Goal: Task Accomplishment & Management: Use online tool/utility

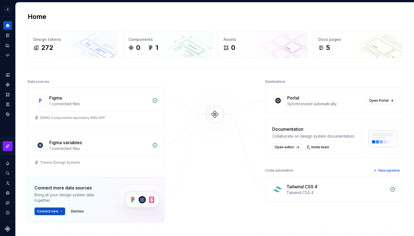
click at [304, 134] on div "Collaborate on design system documentation." at bounding box center [313, 135] width 83 height 5
click at [382, 170] on span "New pipeline" at bounding box center [388, 170] width 21 height 4
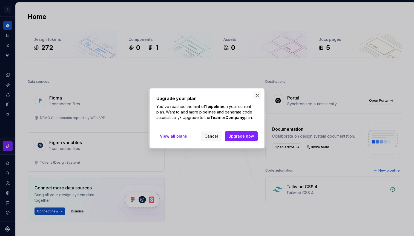
click at [255, 95] on button "button" at bounding box center [257, 95] width 8 height 8
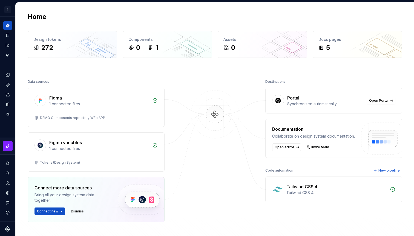
click at [134, 200] on img at bounding box center [141, 199] width 67 height 45
click at [54, 212] on span "Connect new" at bounding box center [47, 211] width 21 height 4
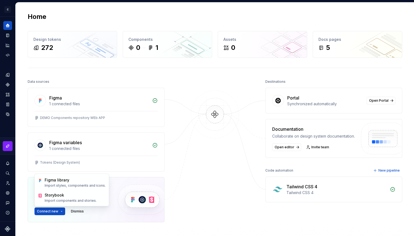
click at [223, 170] on div at bounding box center [214, 164] width 55 height 172
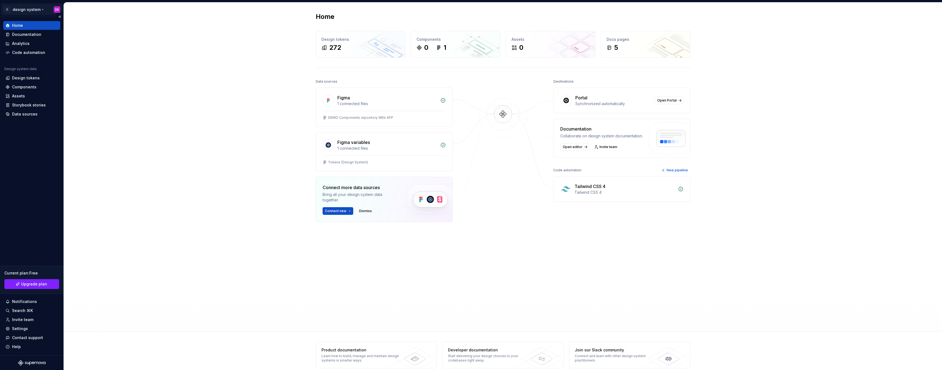
click at [36, 9] on html "C design system DE Home Documentation Analytics Code automation Design system d…" at bounding box center [471, 185] width 942 height 370
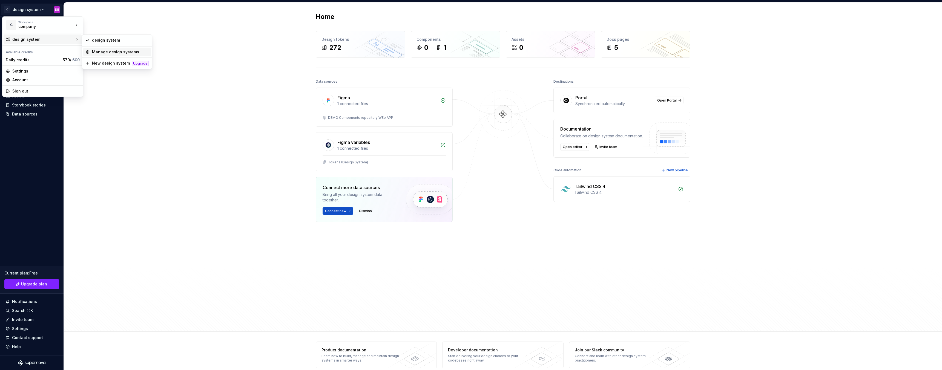
click at [102, 51] on div "Manage design systems" at bounding box center [120, 51] width 57 height 5
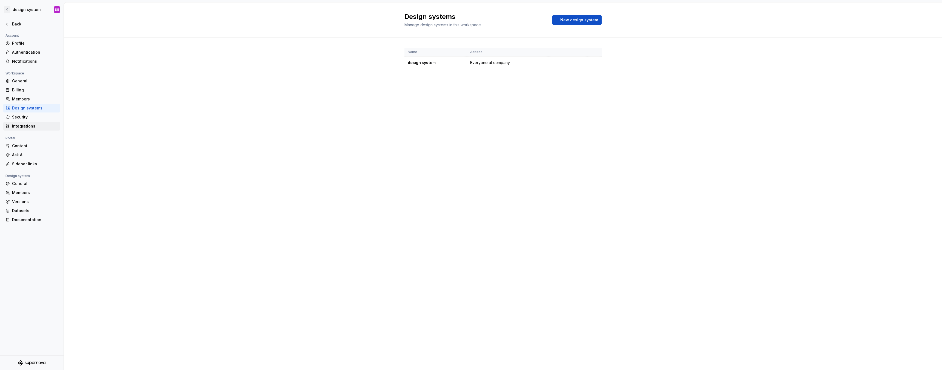
click at [20, 128] on div "Integrations" at bounding box center [35, 125] width 46 height 5
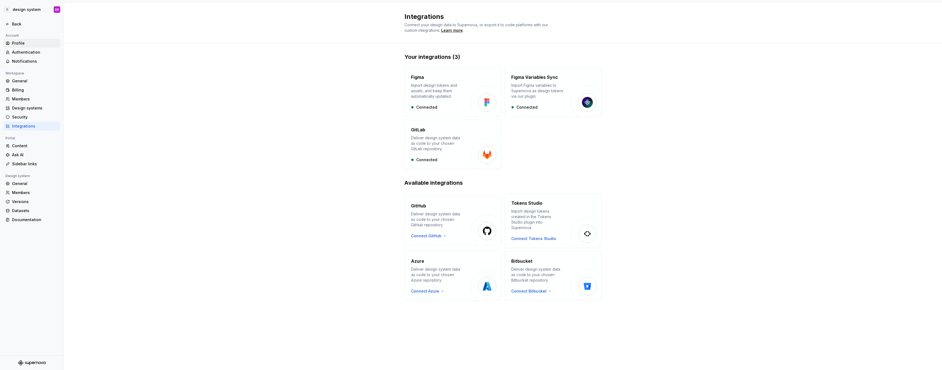
click at [19, 43] on div "Profile" at bounding box center [35, 43] width 46 height 5
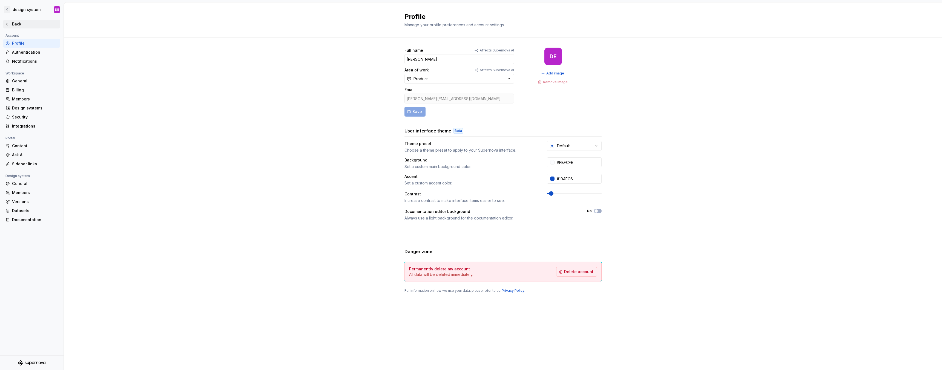
click at [9, 24] on icon at bounding box center [7, 24] width 4 height 4
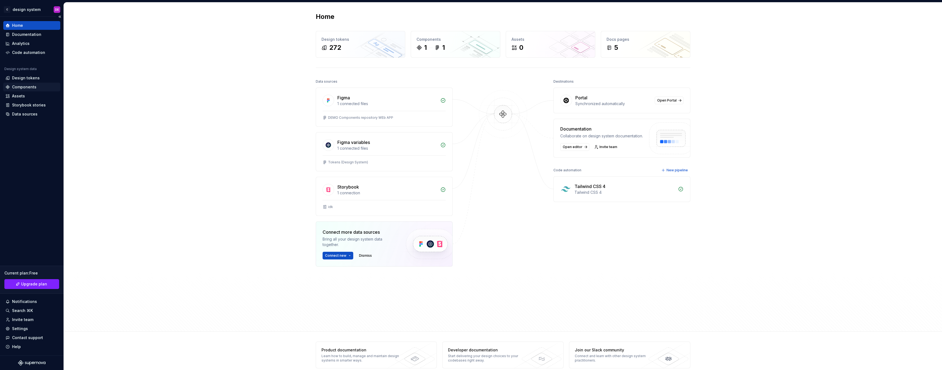
click at [24, 89] on div "Components" at bounding box center [24, 86] width 24 height 5
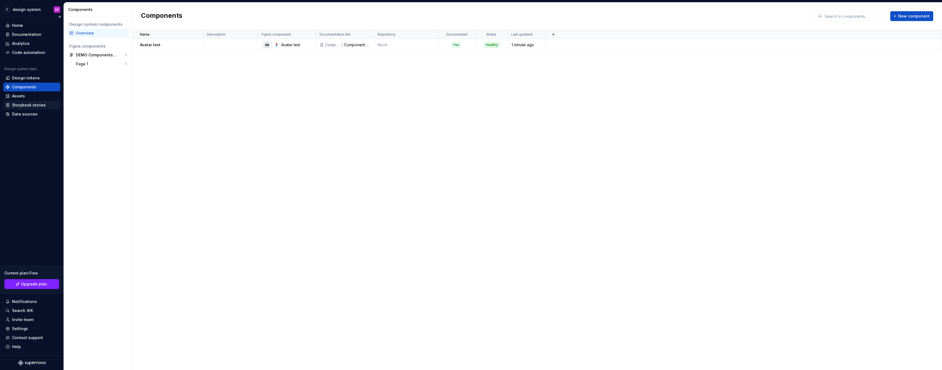
click at [25, 109] on div "Storybook stories" at bounding box center [31, 105] width 57 height 9
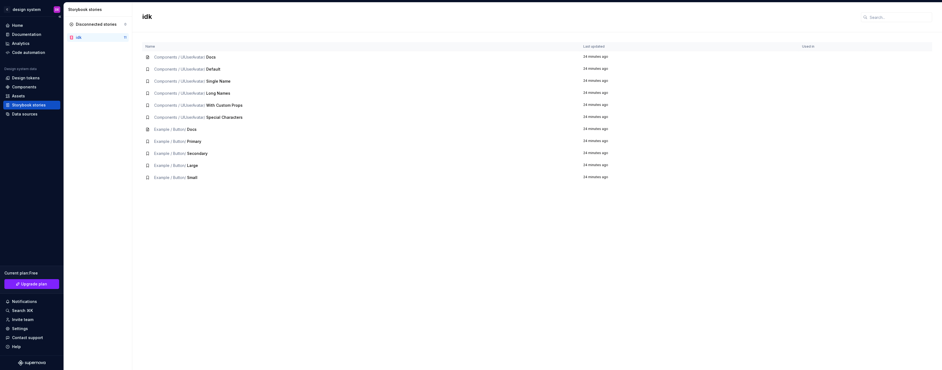
click at [19, 105] on div "Storybook stories" at bounding box center [29, 104] width 34 height 5
click at [55, 9] on html "C design system DE Home Documentation Analytics Code automation Design system d…" at bounding box center [471, 185] width 942 height 370
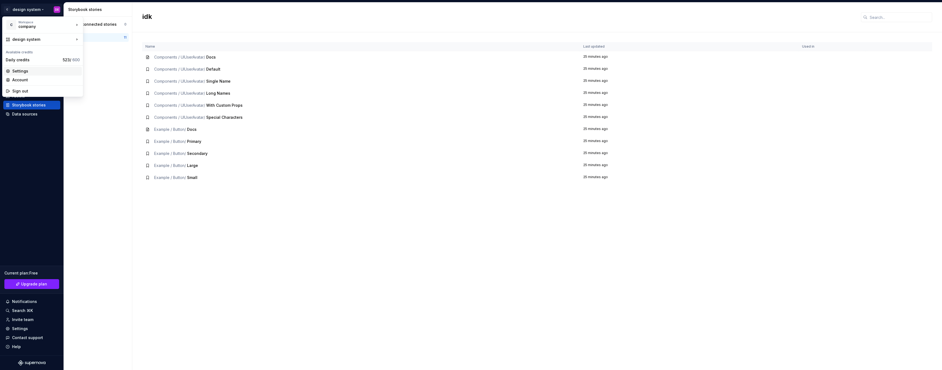
click at [23, 71] on div "Settings" at bounding box center [45, 70] width 67 height 5
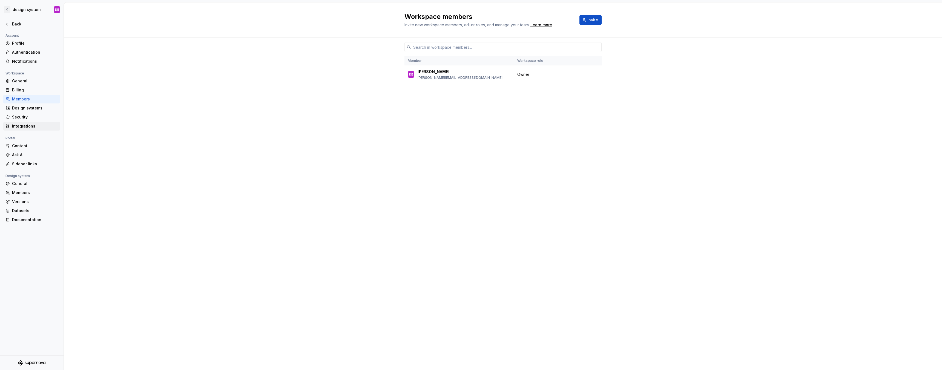
click at [30, 126] on div "Integrations" at bounding box center [35, 125] width 46 height 5
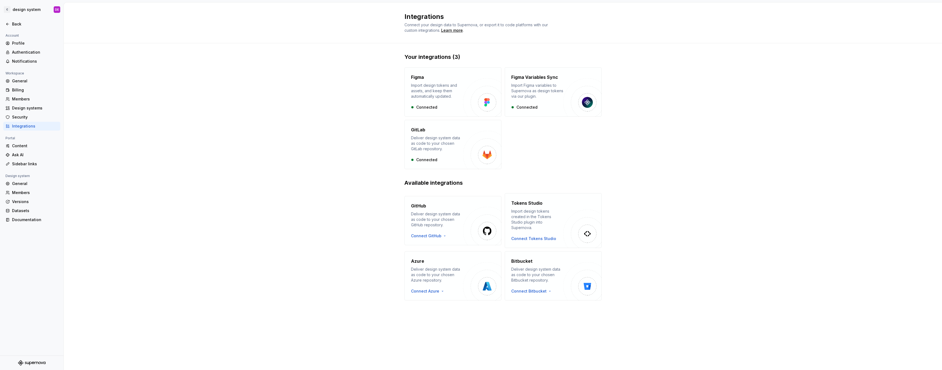
click at [414, 162] on div "Figma Import design tokens and assets, and keep them automatically updated. Con…" at bounding box center [502, 118] width 197 height 102
click at [414, 30] on div "Learn more" at bounding box center [452, 30] width 22 height 5
click at [28, 146] on div "Content" at bounding box center [35, 145] width 46 height 5
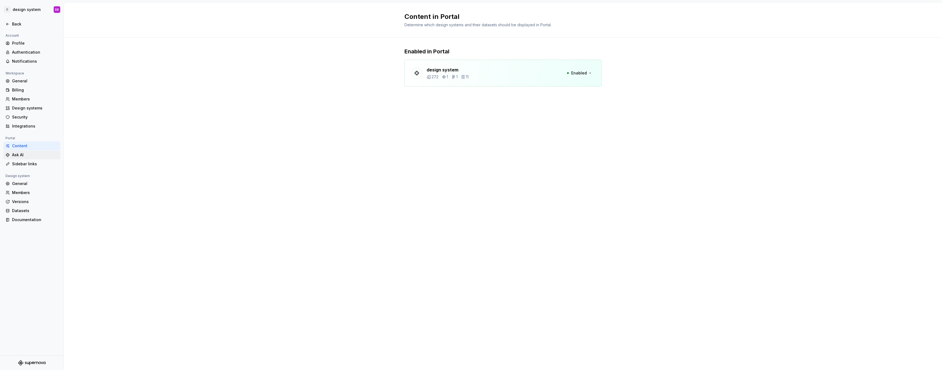
click at [23, 154] on div "Ask AI" at bounding box center [35, 154] width 46 height 5
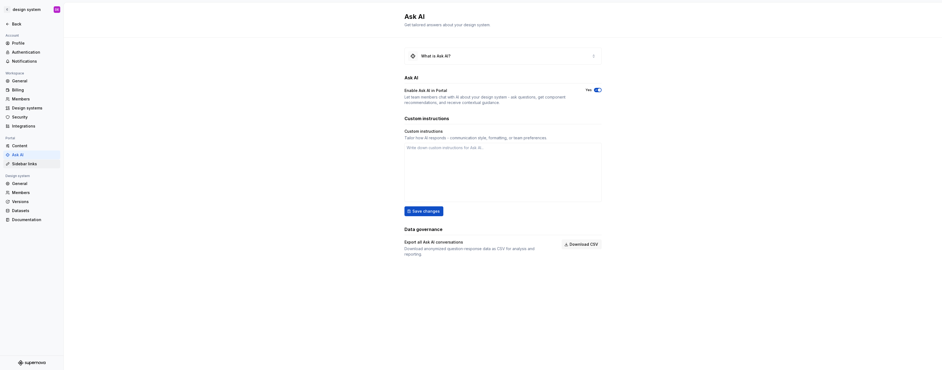
click at [22, 162] on div "Sidebar links" at bounding box center [35, 163] width 46 height 5
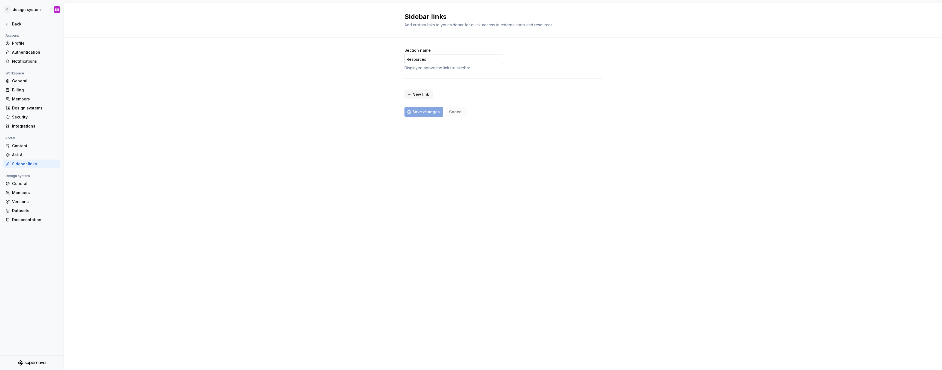
click at [414, 59] on input "Resources" at bounding box center [453, 59] width 99 height 10
click at [40, 182] on div "General" at bounding box center [35, 183] width 46 height 5
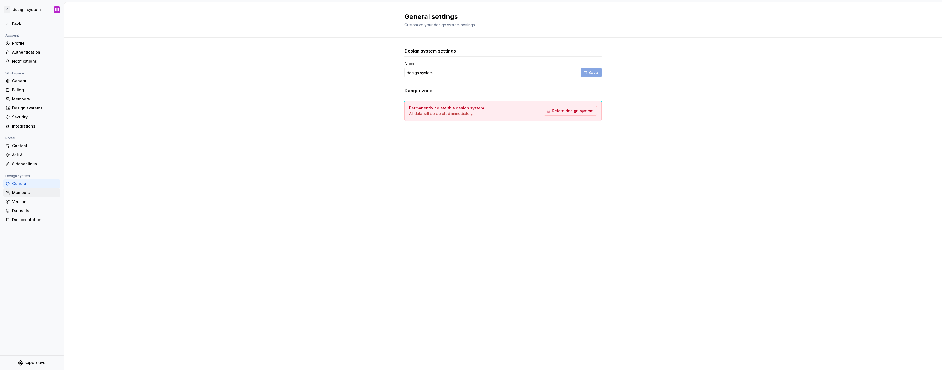
click at [33, 192] on div "Members" at bounding box center [35, 192] width 46 height 5
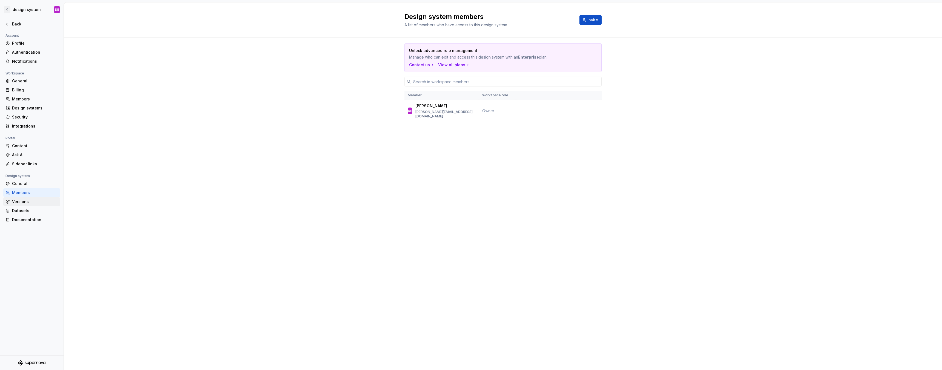
click at [28, 202] on div "Versions" at bounding box center [35, 201] width 46 height 5
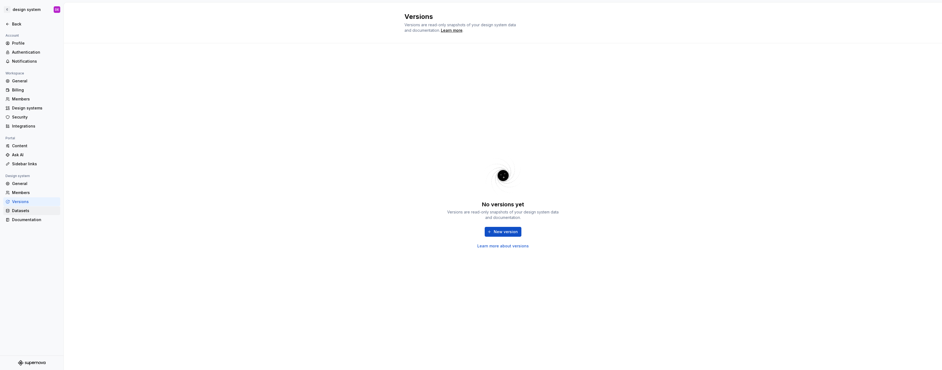
click at [25, 210] on div "Datasets" at bounding box center [35, 210] width 46 height 5
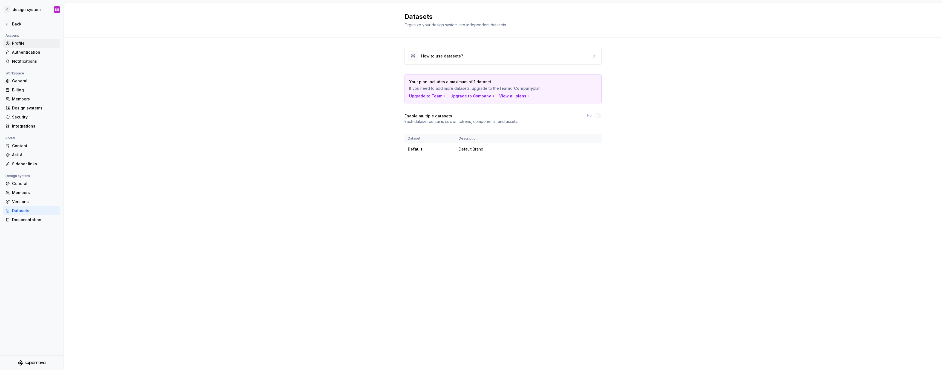
click at [32, 42] on div "Profile" at bounding box center [35, 43] width 46 height 5
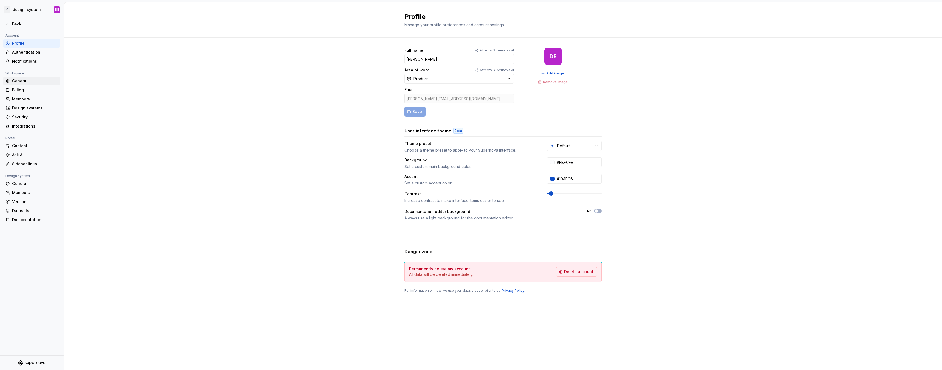
click at [25, 84] on div "General" at bounding box center [31, 81] width 57 height 9
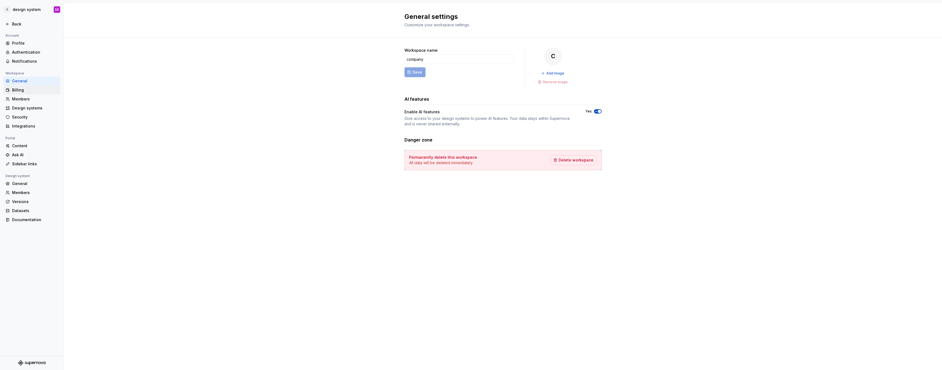
click at [22, 90] on div "Billing" at bounding box center [35, 89] width 46 height 5
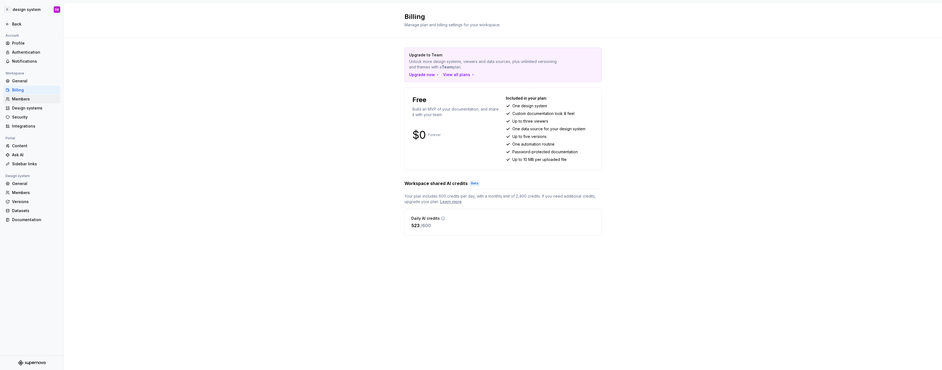
click at [22, 98] on div "Members" at bounding box center [35, 98] width 46 height 5
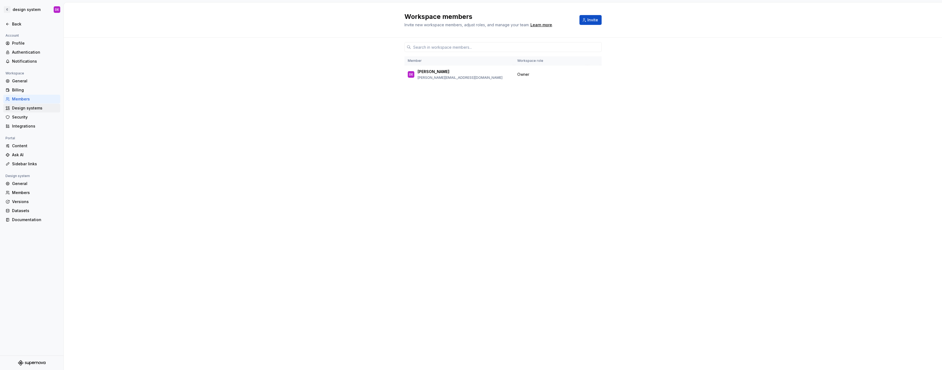
click at [21, 106] on div "Design systems" at bounding box center [35, 107] width 46 height 5
click at [19, 114] on div "Security" at bounding box center [31, 117] width 57 height 9
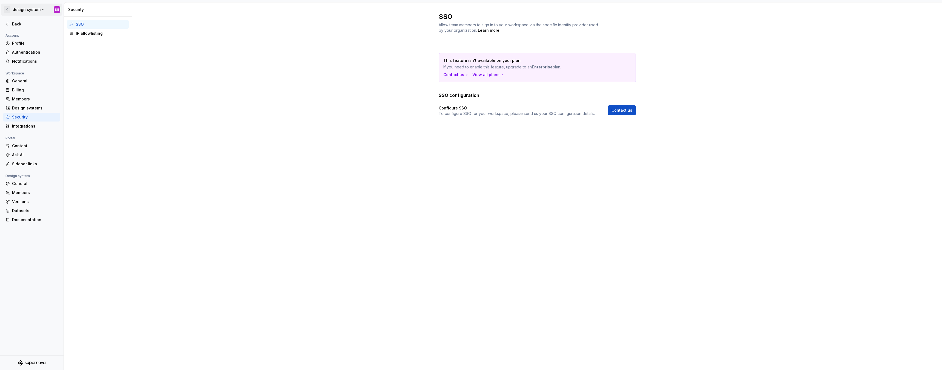
click at [20, 10] on html "C design system DE Back Account Profile Authentication Notifications Workspace …" at bounding box center [471, 185] width 942 height 370
click at [31, 25] on div "company" at bounding box center [41, 26] width 47 height 5
click at [95, 24] on div "company" at bounding box center [110, 23] width 36 height 5
click at [18, 20] on div "Back" at bounding box center [31, 24] width 57 height 9
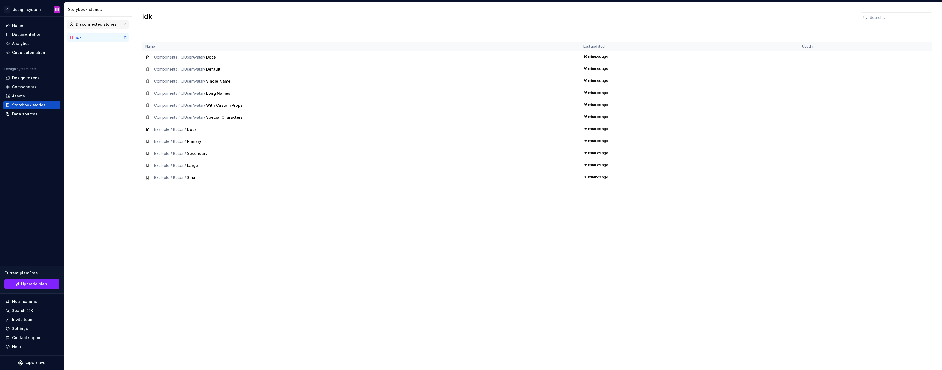
click at [88, 25] on div "Disconnected stories" at bounding box center [96, 24] width 41 height 5
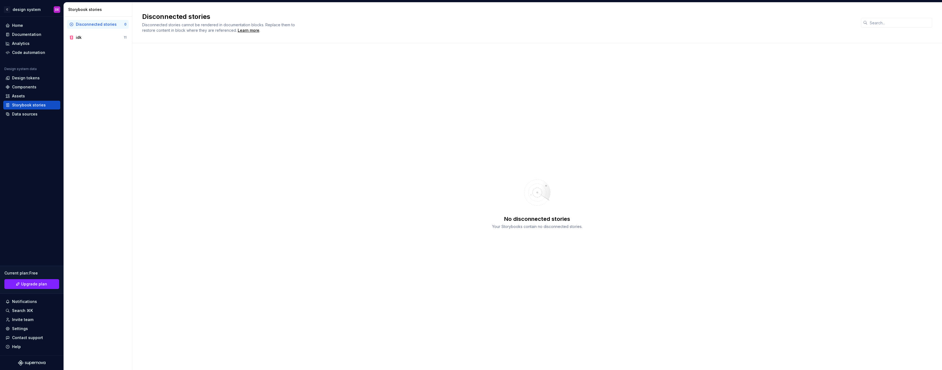
click at [90, 10] on div "Storybook stories" at bounding box center [99, 9] width 62 height 5
click at [25, 24] on div "Home" at bounding box center [31, 25] width 53 height 5
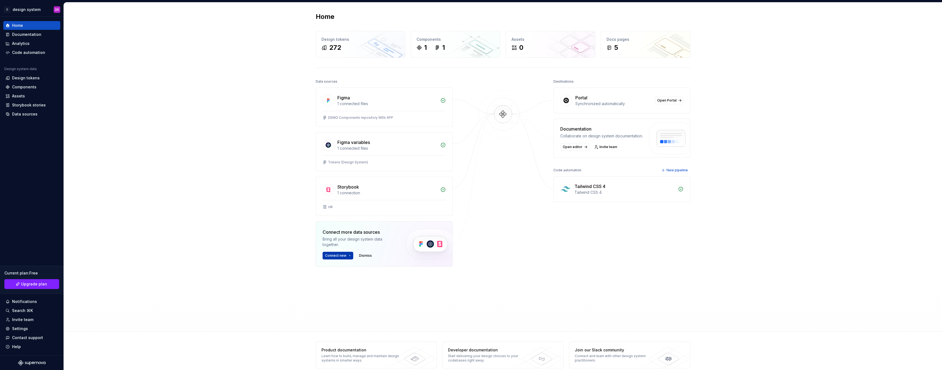
click at [339, 235] on span "Connect new" at bounding box center [335, 255] width 21 height 4
click at [362, 235] on div "Storybook" at bounding box center [359, 281] width 52 height 5
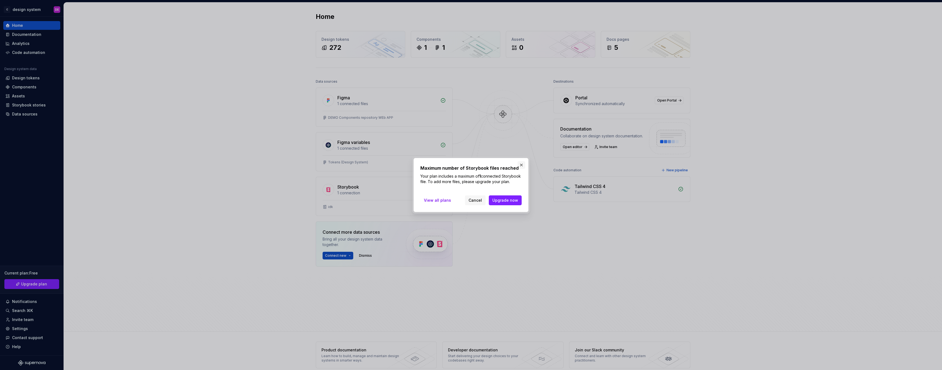
click at [414, 162] on button "button" at bounding box center [521, 165] width 8 height 8
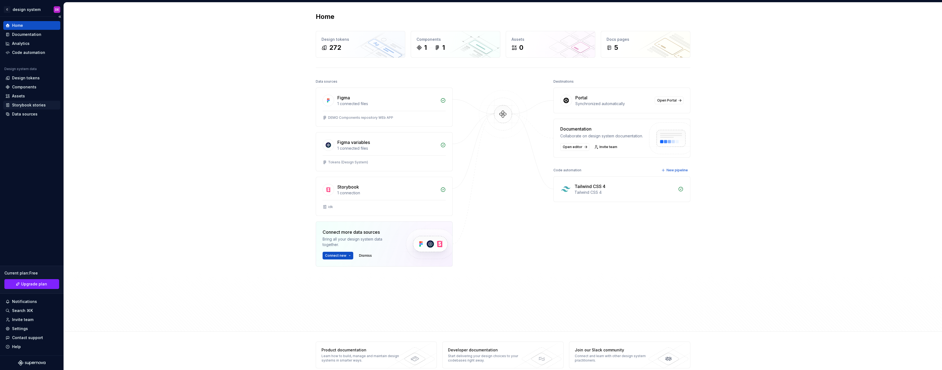
click at [28, 108] on div "Storybook stories" at bounding box center [31, 105] width 57 height 9
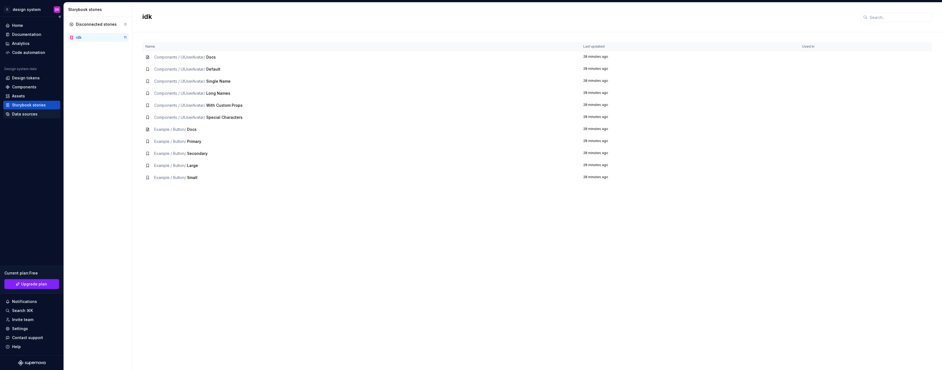
click at [25, 113] on div "Data sources" at bounding box center [24, 113] width 25 height 5
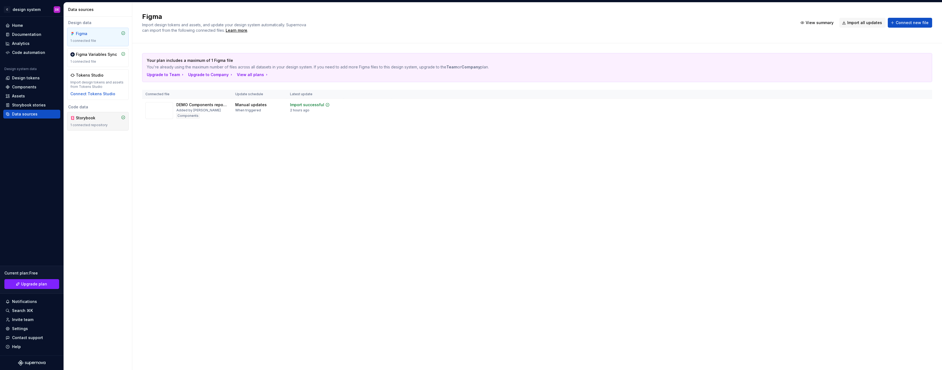
click at [97, 127] on div "Storybook 1 connected repository" at bounding box center [98, 121] width 62 height 19
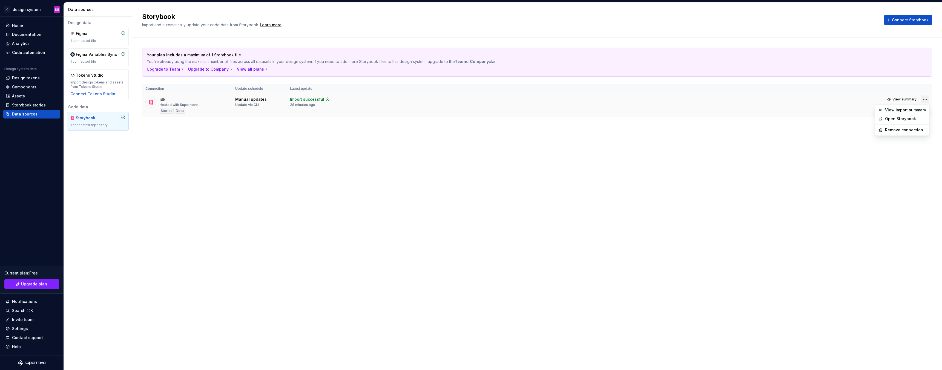
click at [414, 99] on html "C design system DE Home Documentation Analytics Code automation Design system d…" at bounding box center [471, 185] width 942 height 370
click at [414, 100] on html "C design system DE Home Documentation Analytics Code automation Design system d…" at bounding box center [471, 185] width 942 height 370
click at [414, 100] on td "View summary" at bounding box center [662, 99] width 540 height 12
click at [184, 108] on div "Stories Docs" at bounding box center [173, 110] width 26 height 5
click at [167, 110] on div "Stories" at bounding box center [167, 110] width 14 height 5
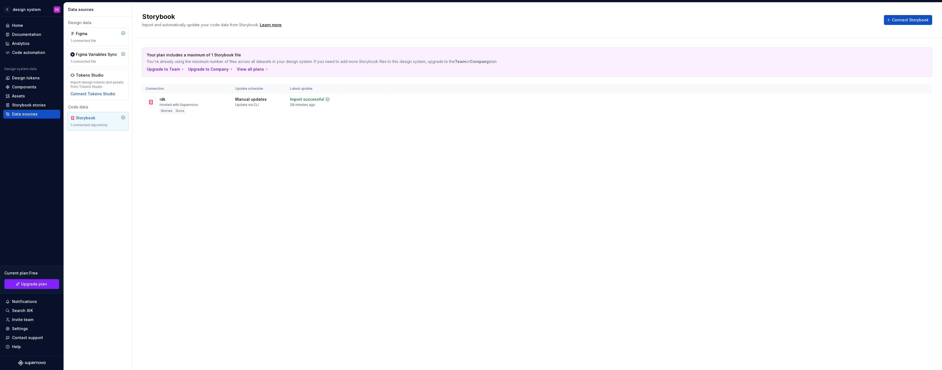
click at [157, 91] on th "Connection" at bounding box center [187, 88] width 90 height 9
click at [156, 105] on div at bounding box center [150, 105] width 11 height 17
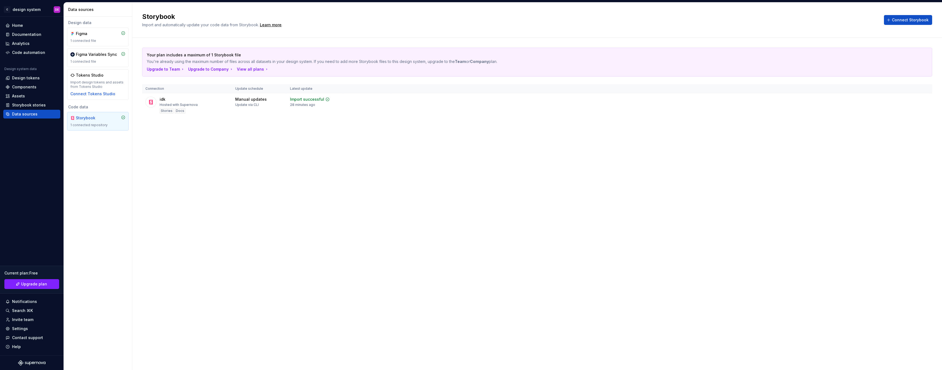
click at [133, 69] on div "Your plan includes a maximum of 1 Storybook file You're already using the maxim…" at bounding box center [536, 88] width 809 height 100
click at [112, 123] on div "1 connected repository" at bounding box center [97, 125] width 55 height 4
click at [414, 101] on html "C design system DE Home Documentation Analytics Code automation Design system d…" at bounding box center [471, 185] width 942 height 370
click at [414, 109] on div "View import summary" at bounding box center [905, 109] width 41 height 5
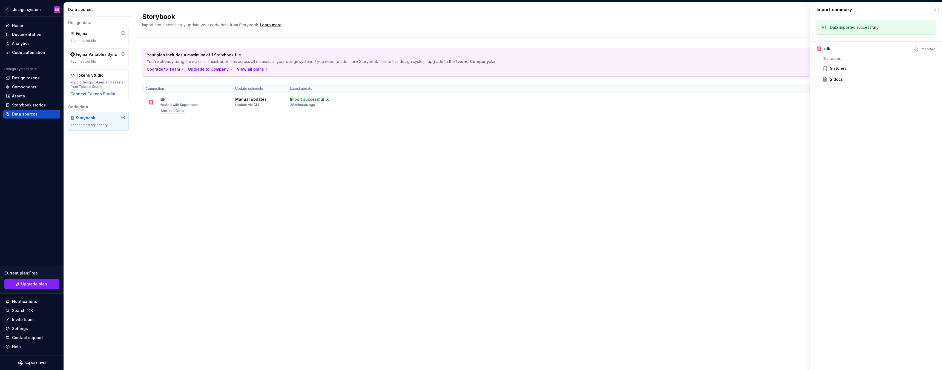
click at [414, 11] on button "button" at bounding box center [935, 10] width 8 height 8
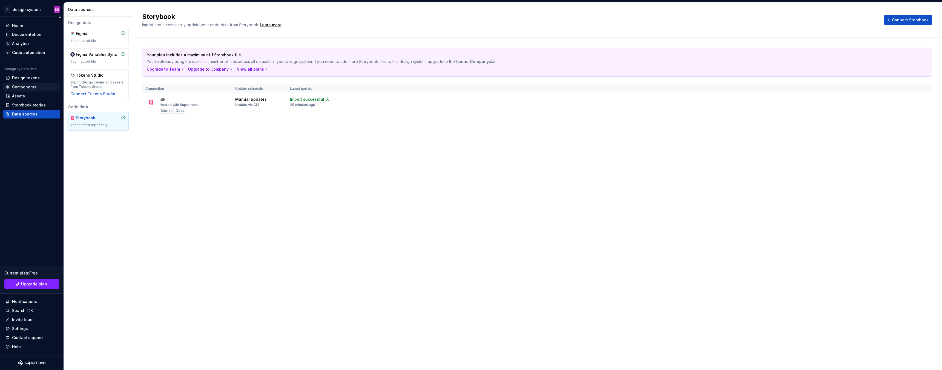
click at [31, 83] on div "Components" at bounding box center [31, 87] width 57 height 9
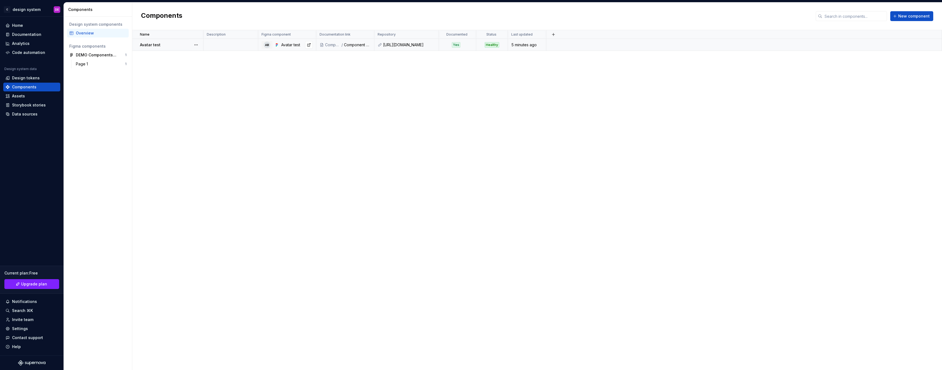
click at [296, 47] on div "Avatar test" at bounding box center [296, 44] width 31 height 5
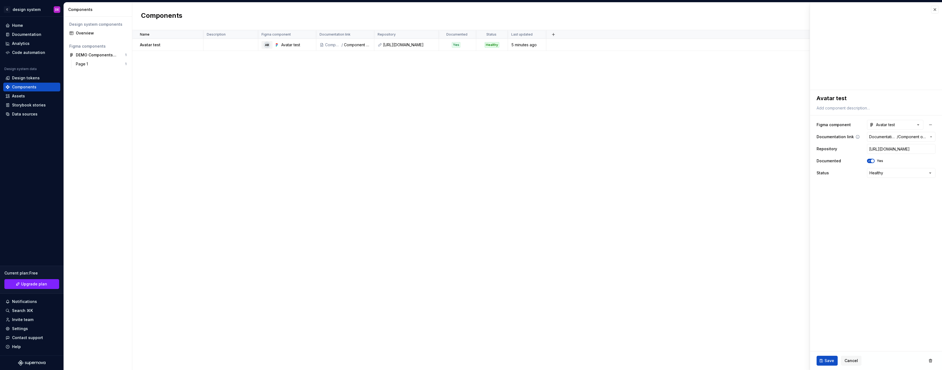
click at [414, 137] on span "Component overview" at bounding box center [912, 136] width 28 height 5
click at [414, 137] on html "**********" at bounding box center [471, 185] width 942 height 370
click at [414, 150] on input "[URL][DOMAIN_NAME]" at bounding box center [901, 149] width 68 height 10
click at [414, 160] on span "button" at bounding box center [871, 160] width 3 height 3
click at [414, 160] on button "No" at bounding box center [871, 161] width 8 height 4
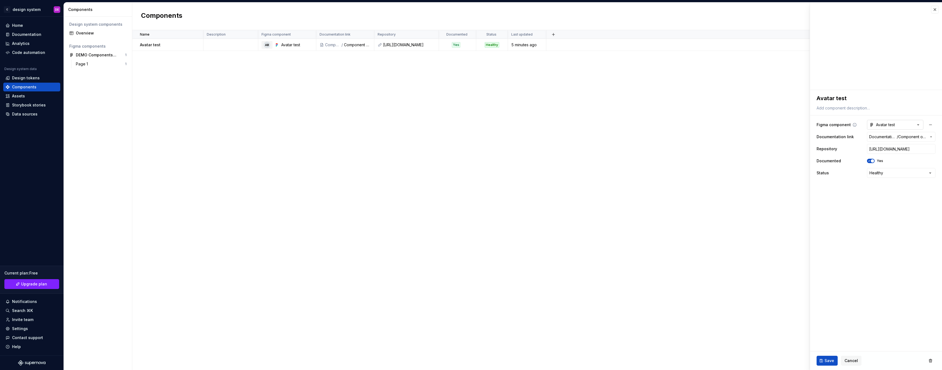
click at [414, 123] on button "Avatar test" at bounding box center [895, 125] width 56 height 10
click at [414, 115] on html "**********" at bounding box center [471, 185] width 942 height 370
click at [414, 125] on button "button" at bounding box center [930, 125] width 10 height 10
click at [414, 123] on icon "button" at bounding box center [929, 124] width 5 height 5
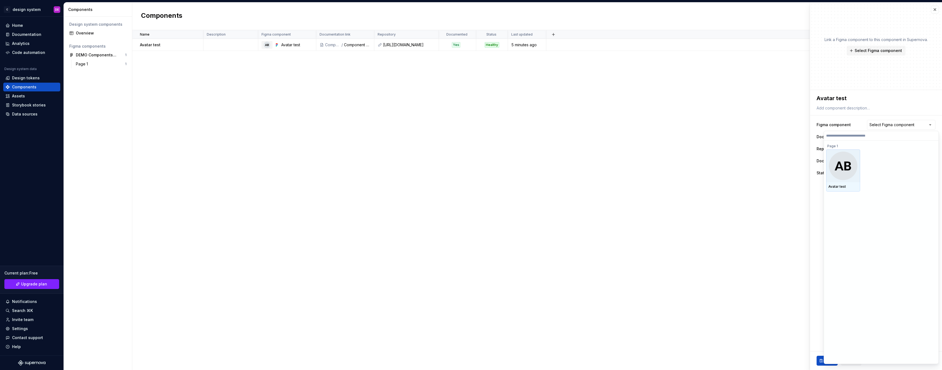
click at [414, 155] on img at bounding box center [842, 166] width 28 height 28
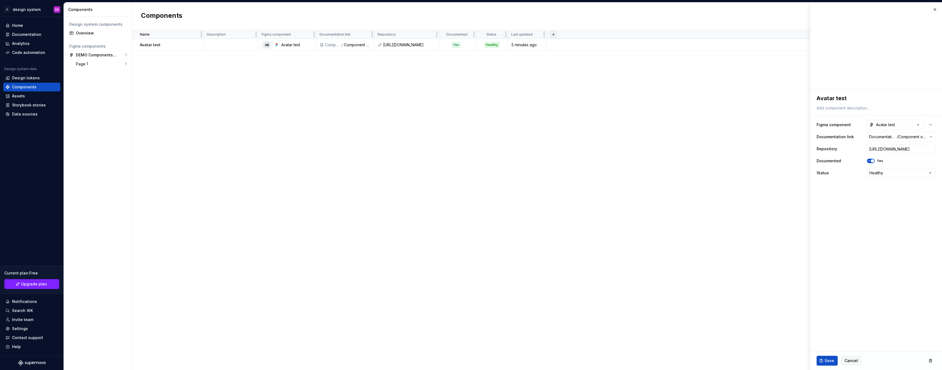
click at [414, 32] on button "button" at bounding box center [553, 35] width 8 height 8
click at [414, 42] on span "New custom property" at bounding box center [524, 45] width 63 height 9
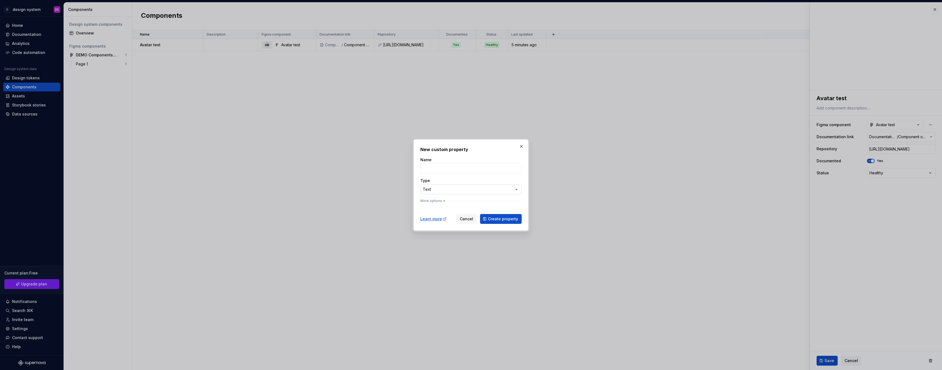
click at [414, 190] on div "**********" at bounding box center [471, 185] width 942 height 370
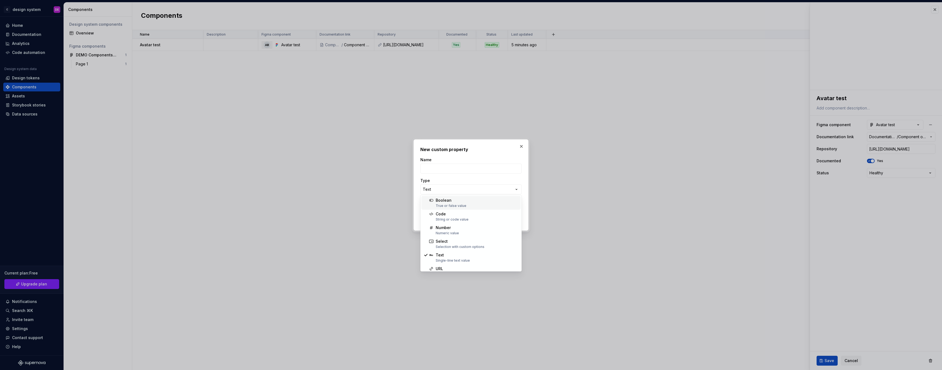
type textarea "*"
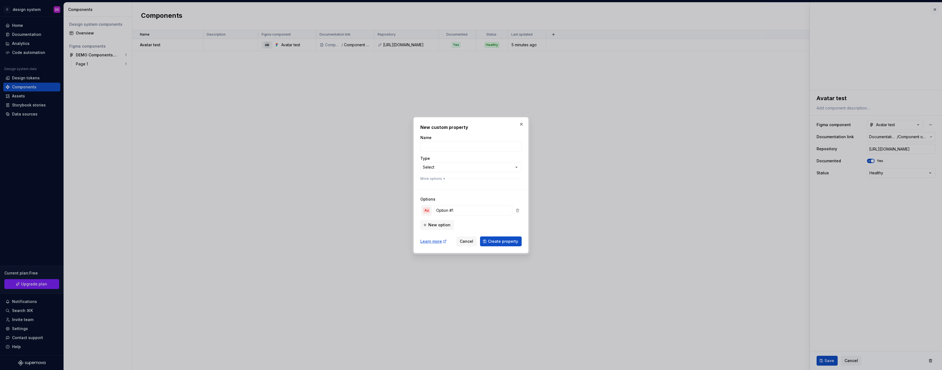
click at [414, 211] on div "Aa" at bounding box center [426, 210] width 7 height 5
click at [414, 197] on h3 "Options" at bounding box center [470, 199] width 101 height 5
click at [414, 212] on input "Option #1" at bounding box center [473, 211] width 78 height 10
click at [414, 226] on span "New option" at bounding box center [439, 224] width 22 height 5
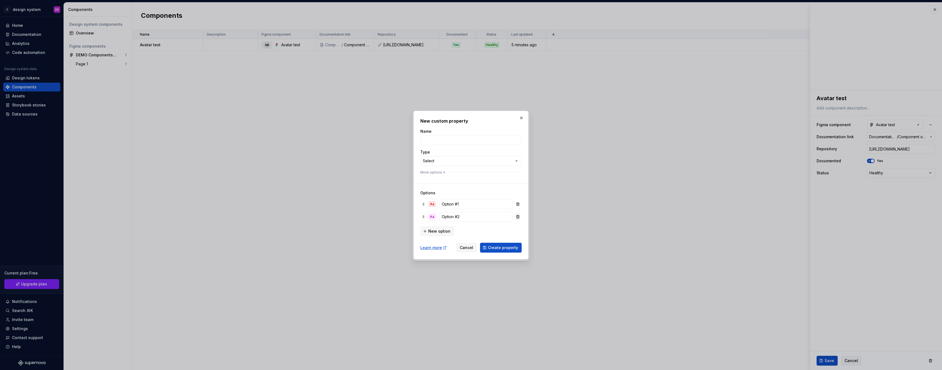
click at [414, 218] on button "button" at bounding box center [518, 217] width 6 height 8
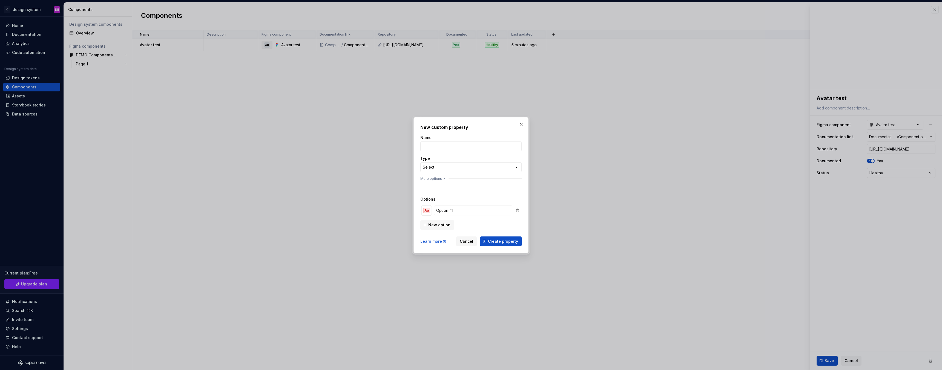
click at [414, 208] on span at bounding box center [517, 211] width 6 height 8
click at [414, 166] on div "**********" at bounding box center [471, 185] width 942 height 370
select select "**********"
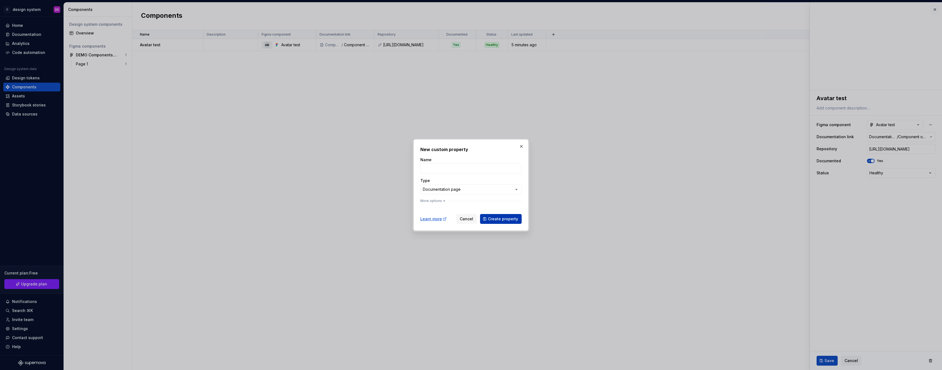
click at [414, 220] on span "Create property" at bounding box center [503, 218] width 30 height 5
type input "bb"
click at [414, 217] on span "Create property" at bounding box center [503, 218] width 30 height 5
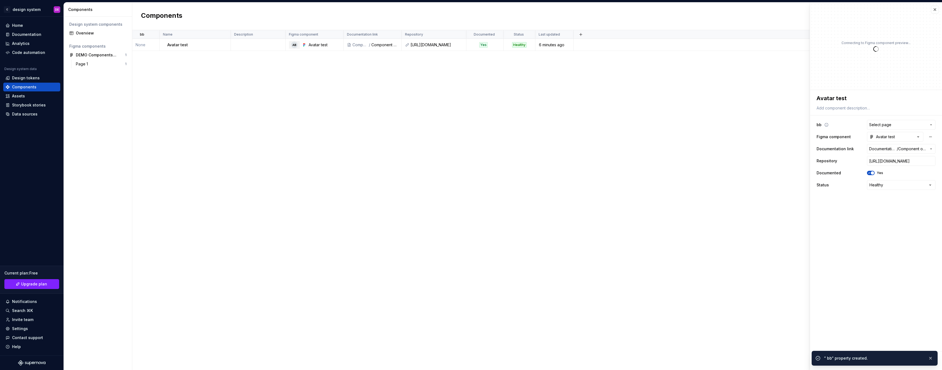
click at [414, 123] on span "Select page" at bounding box center [897, 124] width 57 height 5
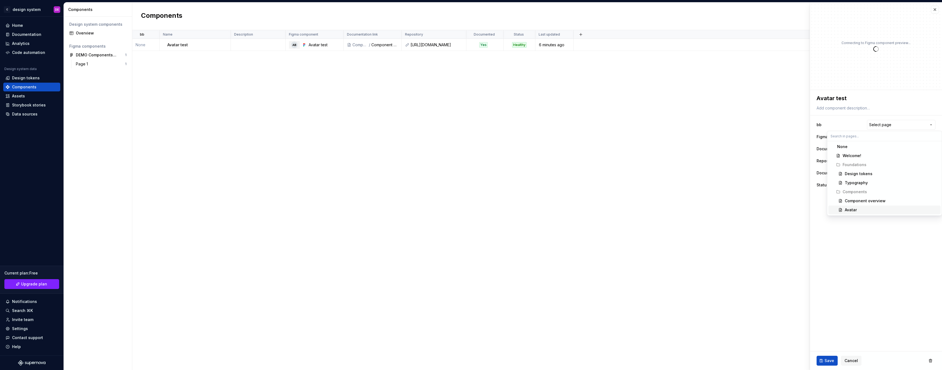
click at [414, 210] on div "Avatar" at bounding box center [850, 209] width 12 height 5
type textarea "*"
click at [414, 34] on button "button" at bounding box center [581, 35] width 8 height 8
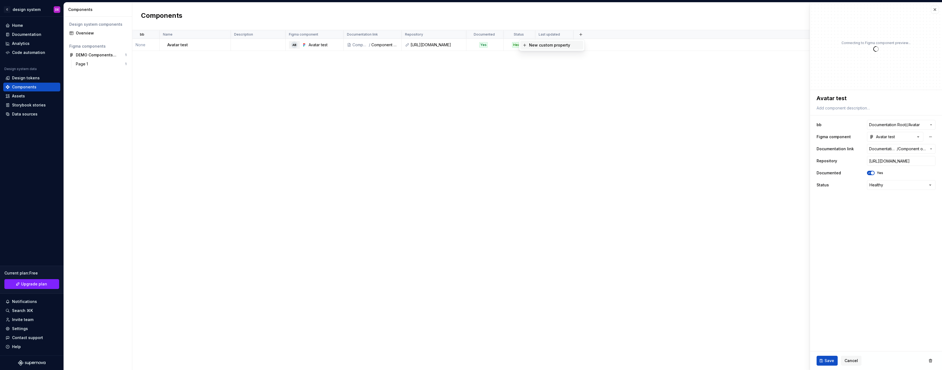
click at [414, 45] on div "New custom property" at bounding box center [555, 44] width 52 height 5
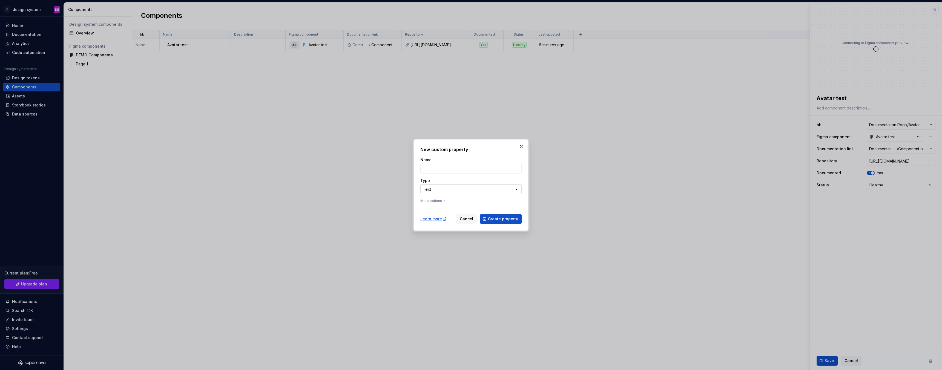
click at [414, 192] on div "**********" at bounding box center [471, 185] width 942 height 370
click at [414, 202] on button "More options" at bounding box center [433, 201] width 26 height 4
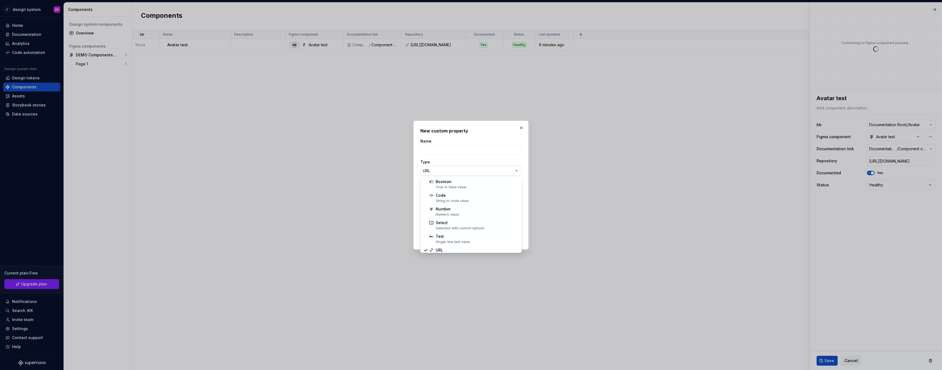
click at [414, 173] on div "**********" at bounding box center [471, 185] width 942 height 370
select select "*******"
click at [414, 128] on button "button" at bounding box center [521, 128] width 8 height 8
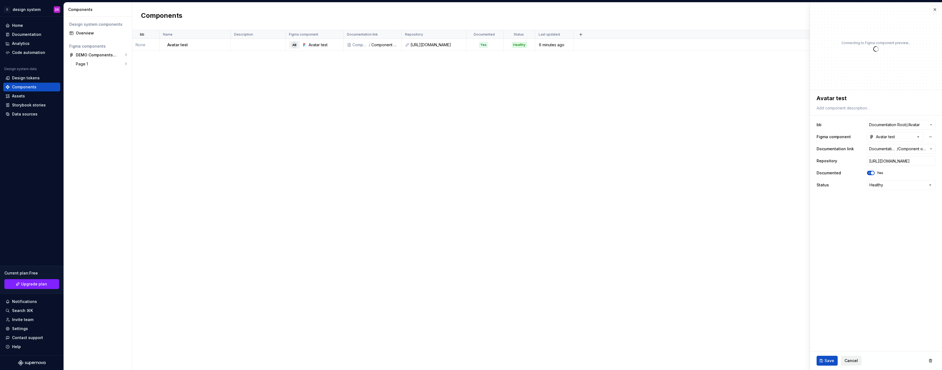
click at [414, 235] on button "Cancel" at bounding box center [851, 361] width 21 height 10
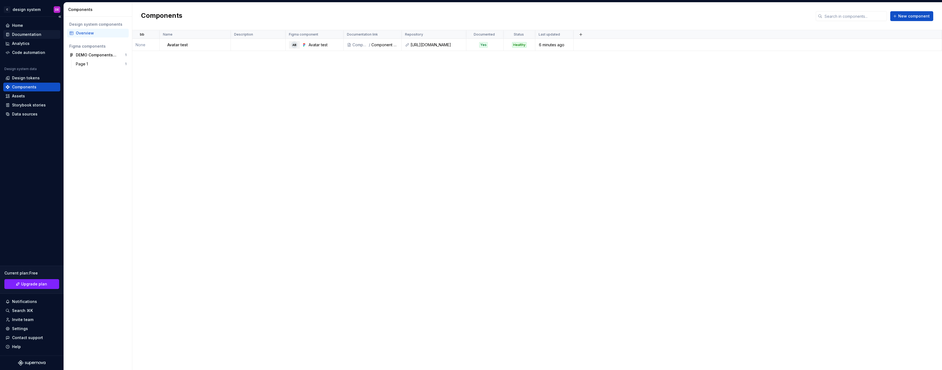
click at [26, 33] on div "Documentation" at bounding box center [26, 34] width 29 height 5
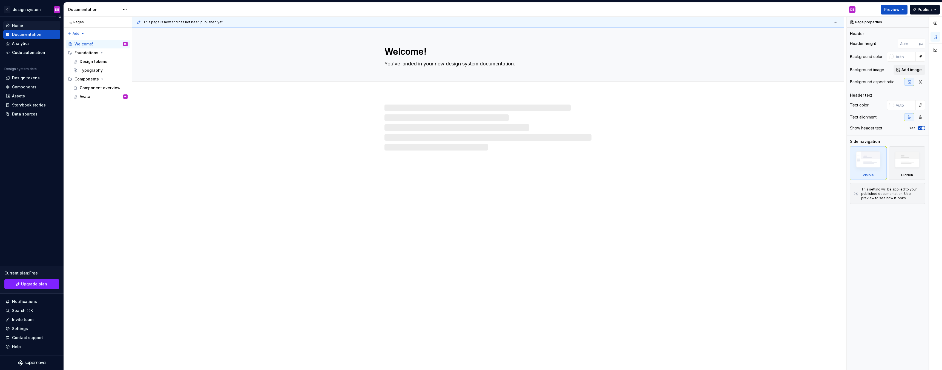
type textarea "*"
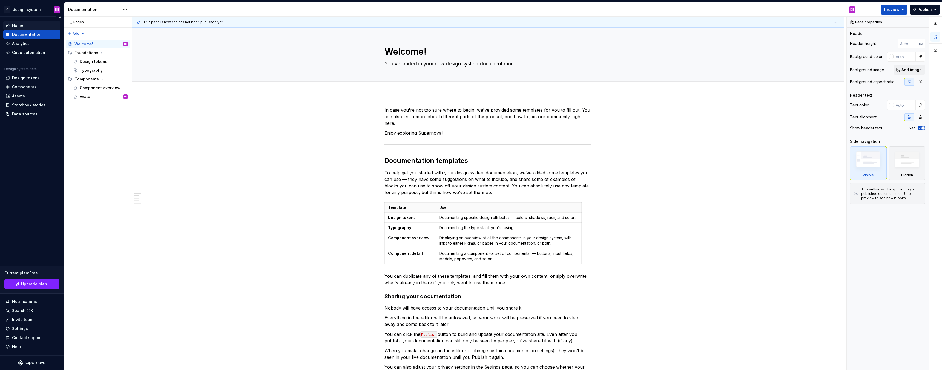
click at [26, 25] on div "Home" at bounding box center [31, 25] width 53 height 5
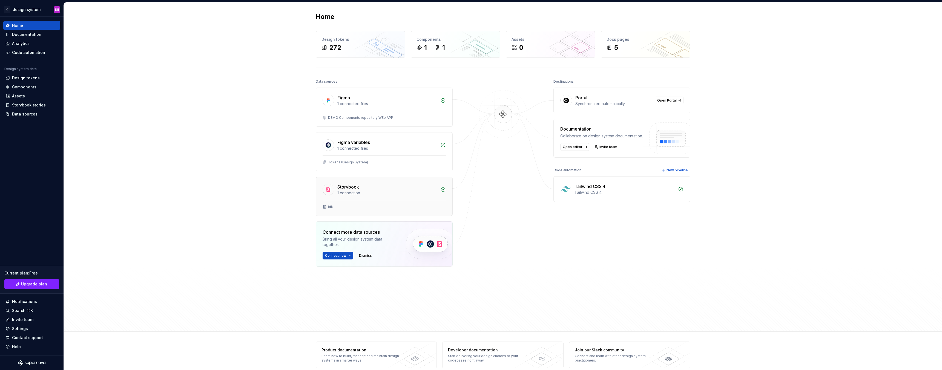
click at [414, 197] on div "Storybook 1 connection" at bounding box center [384, 188] width 136 height 23
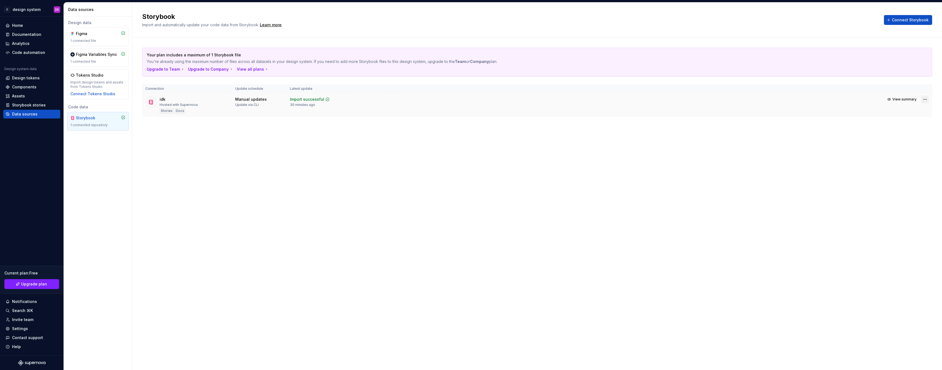
click at [414, 98] on html "C design system DE Home Documentation Analytics Code automation Design system d…" at bounding box center [471, 185] width 942 height 370
click at [414, 119] on link "Open Storybook" at bounding box center [905, 118] width 41 height 5
click at [148, 110] on div at bounding box center [150, 105] width 11 height 17
click at [94, 118] on div "Storybook" at bounding box center [89, 117] width 26 height 5
click at [414, 99] on html "C design system DE Home Documentation Analytics Code automation Design system d…" at bounding box center [471, 185] width 942 height 370
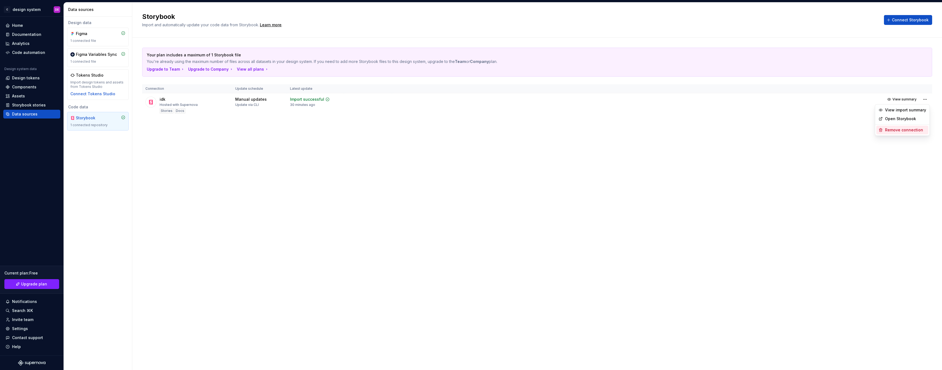
click at [414, 131] on div "Remove connection" at bounding box center [905, 129] width 41 height 5
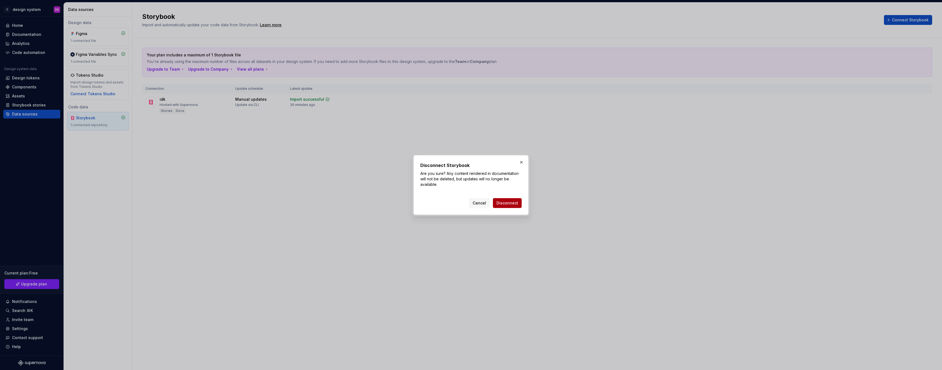
click at [414, 205] on span "Disconnect" at bounding box center [507, 202] width 22 height 5
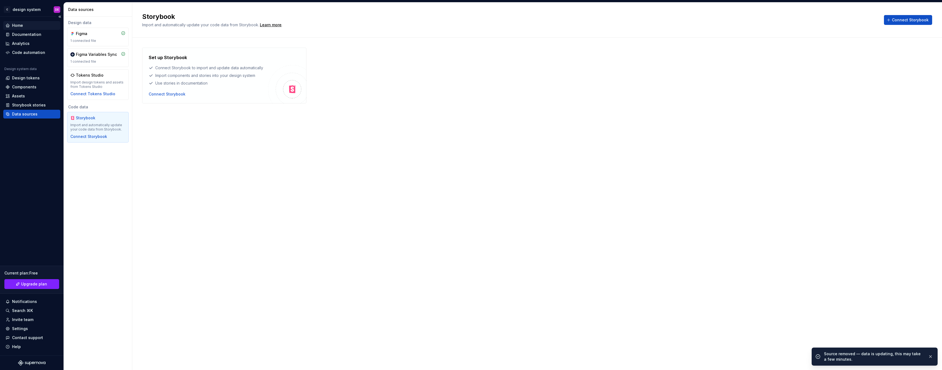
click at [19, 23] on div "Home" at bounding box center [17, 25] width 11 height 5
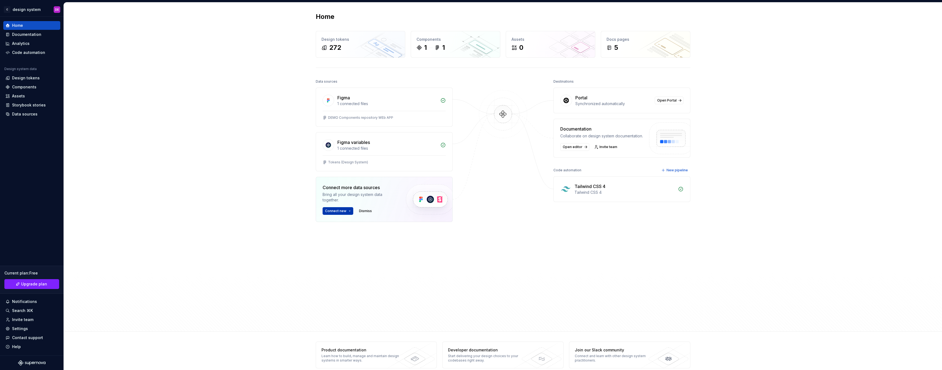
click at [348, 210] on button "Connect new" at bounding box center [337, 211] width 31 height 8
click at [388, 235] on div "Storybook Import components and stories." at bounding box center [360, 239] width 72 height 15
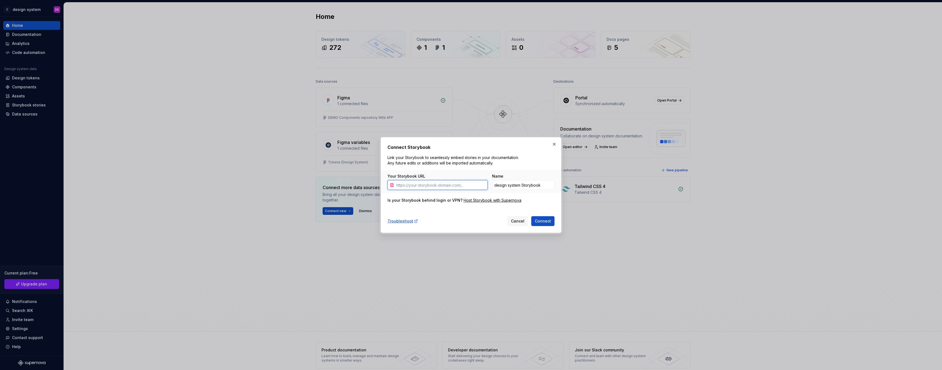
paste input "https://storybook.supernova.io/design-systems/535778/alias/idk/index.html?path=…"
type input "https://storybook.supernova.io/design-systems/535778/alias/idk/index.html?path=…"
click at [414, 221] on span "Connect" at bounding box center [543, 220] width 16 height 5
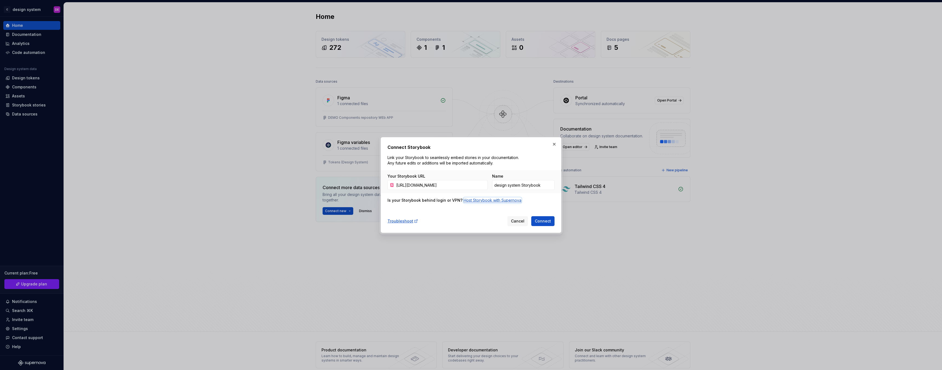
click at [414, 200] on div "Host Storybook with Supernova" at bounding box center [492, 200] width 58 height 5
click at [414, 223] on span "Connect" at bounding box center [543, 220] width 16 height 5
click at [414, 144] on button "button" at bounding box center [554, 144] width 8 height 8
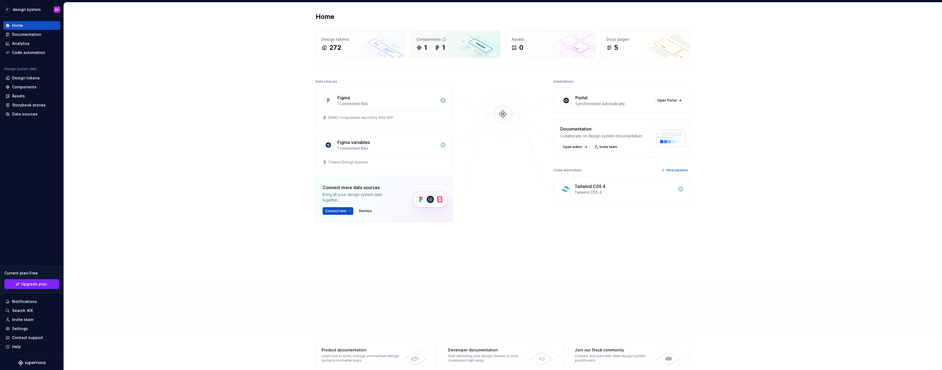
click at [414, 52] on div "Components 1 1" at bounding box center [455, 44] width 89 height 26
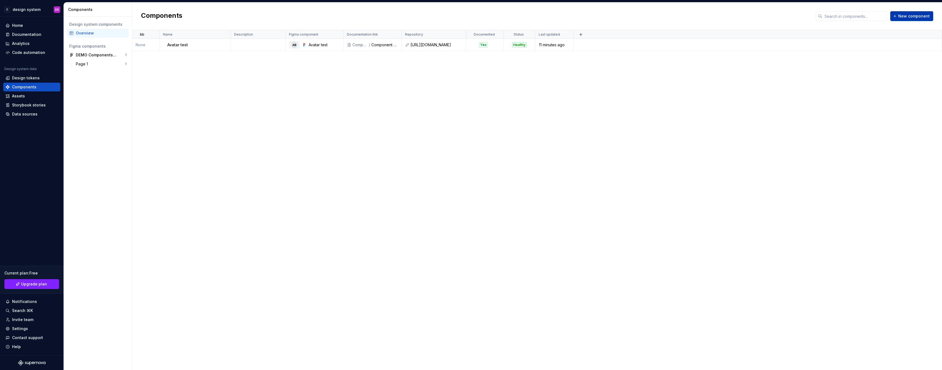
click at [414, 14] on span "New component" at bounding box center [913, 15] width 31 height 5
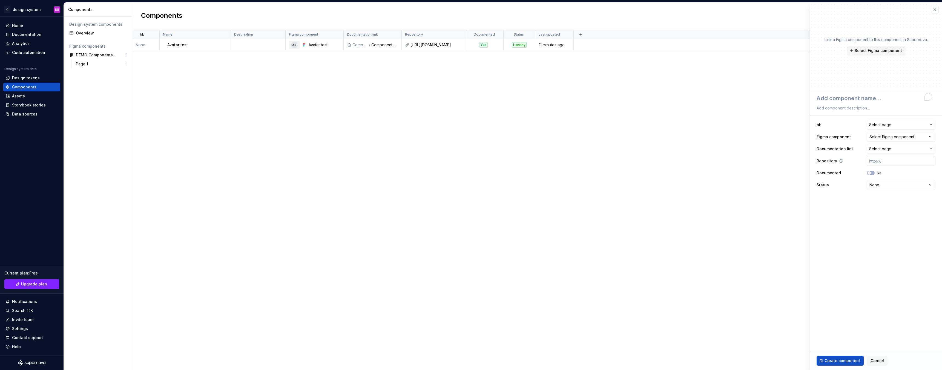
click at [414, 161] on input "text" at bounding box center [901, 161] width 68 height 10
click at [414, 235] on span "Cancel" at bounding box center [876, 360] width 13 height 5
type textarea "*"
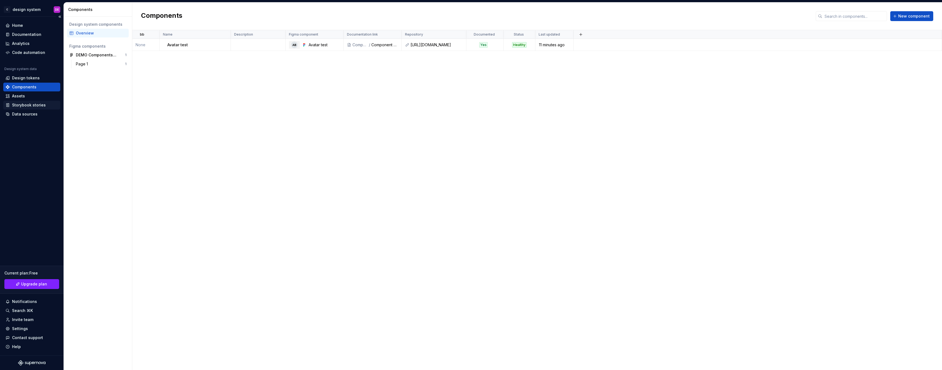
click at [19, 106] on div "Storybook stories" at bounding box center [29, 104] width 34 height 5
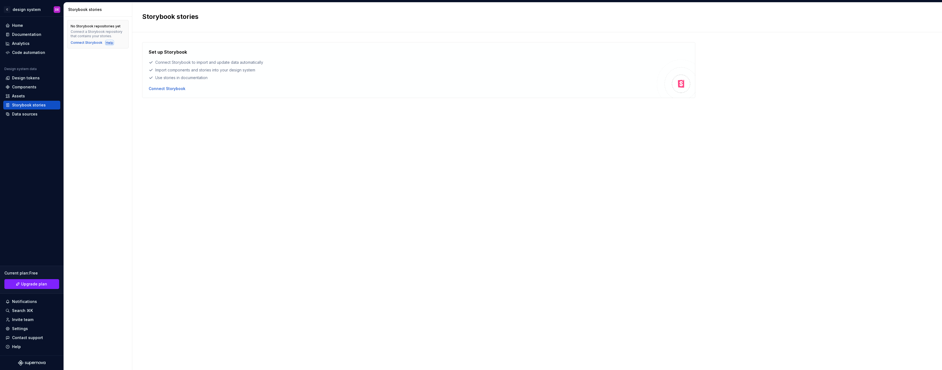
click at [109, 41] on div "Help" at bounding box center [110, 43] width 8 height 4
click at [30, 114] on div "Data sources" at bounding box center [24, 113] width 25 height 5
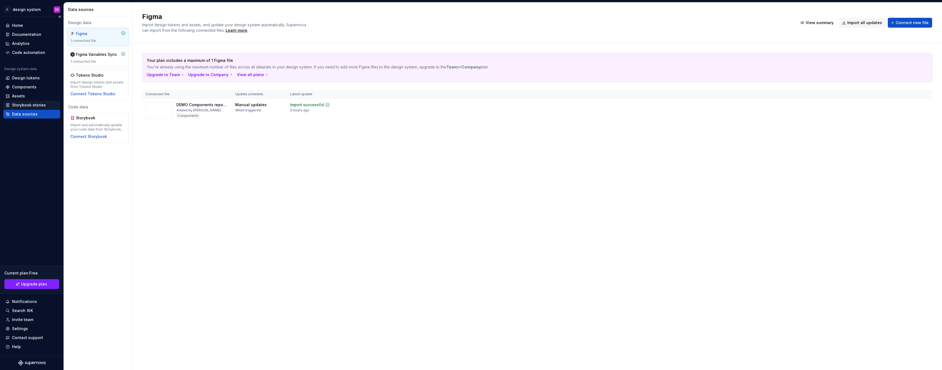
click at [26, 104] on div "Storybook stories" at bounding box center [29, 104] width 34 height 5
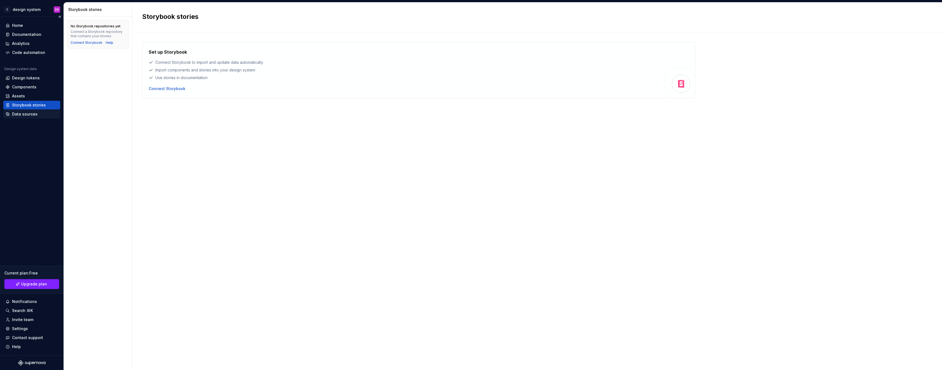
click at [22, 113] on div "Data sources" at bounding box center [24, 113] width 25 height 5
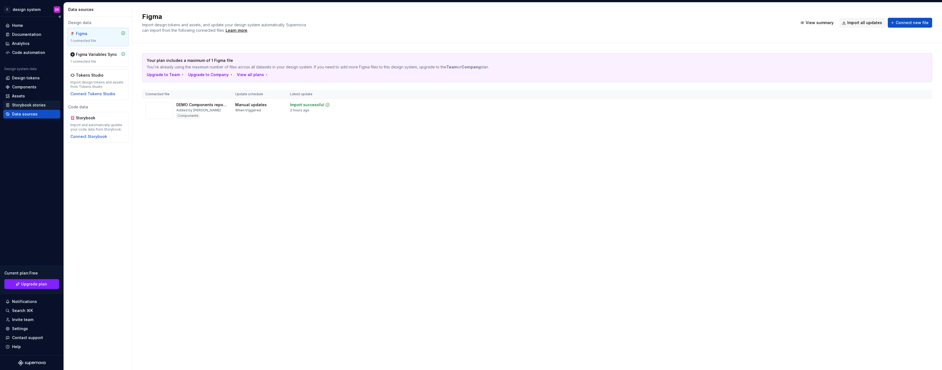
click at [26, 103] on div "Storybook stories" at bounding box center [29, 104] width 34 height 5
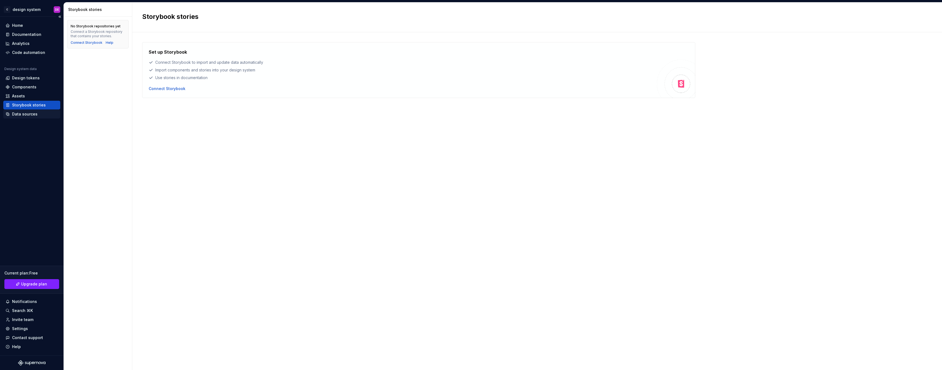
click at [30, 113] on div "Data sources" at bounding box center [24, 113] width 25 height 5
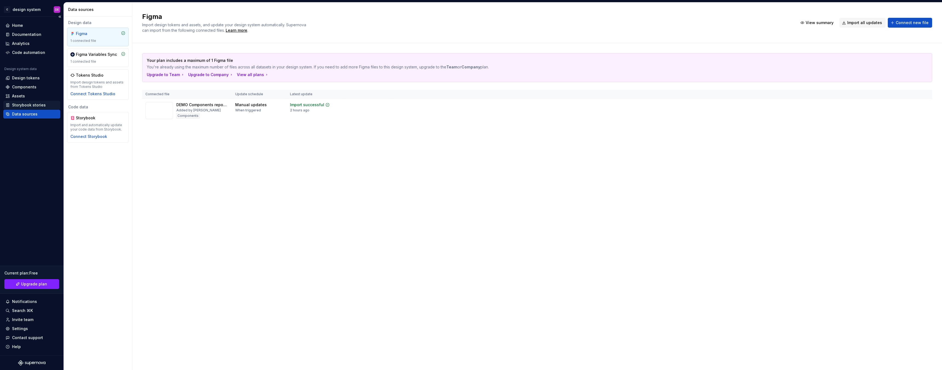
click at [31, 104] on div "Storybook stories" at bounding box center [29, 104] width 34 height 5
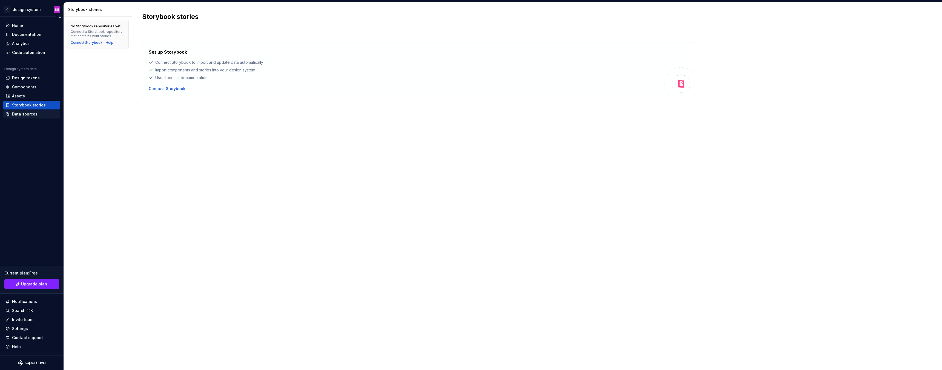
click at [32, 115] on div "Data sources" at bounding box center [24, 113] width 25 height 5
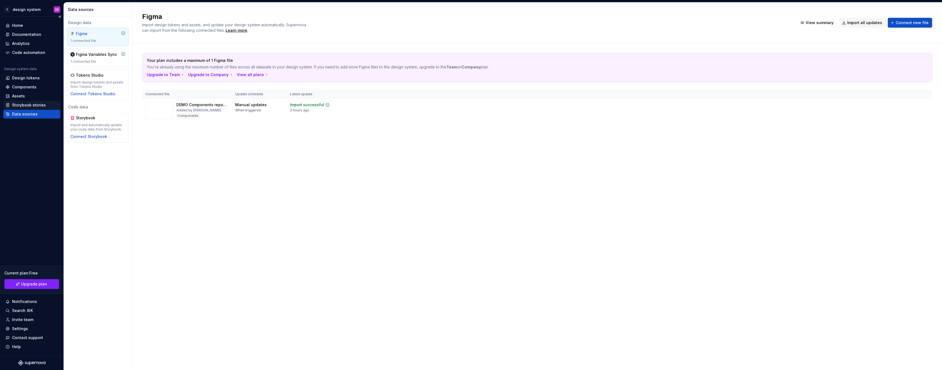
click at [31, 108] on div "Storybook stories" at bounding box center [31, 105] width 57 height 9
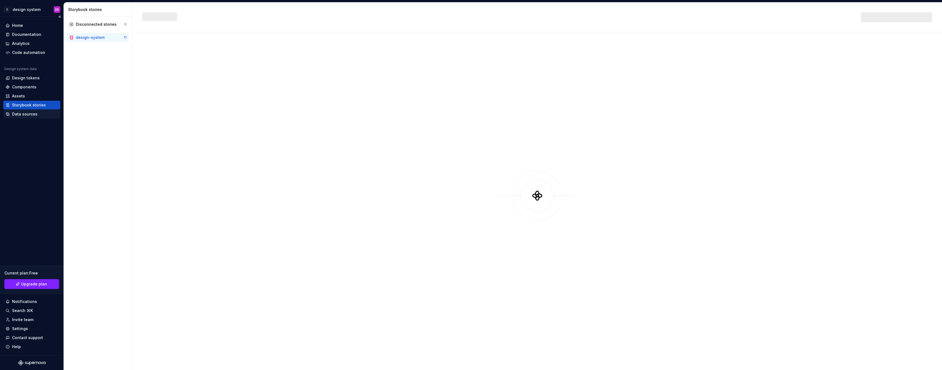
click at [27, 112] on div "Data sources" at bounding box center [24, 113] width 25 height 5
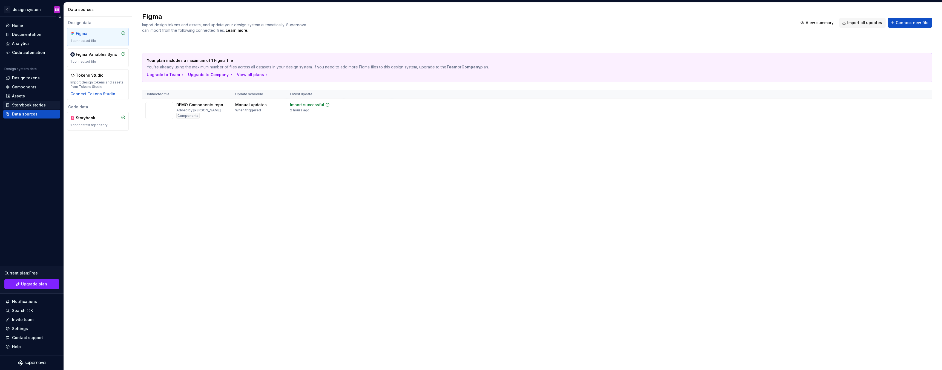
click at [29, 105] on div "Storybook stories" at bounding box center [29, 104] width 34 height 5
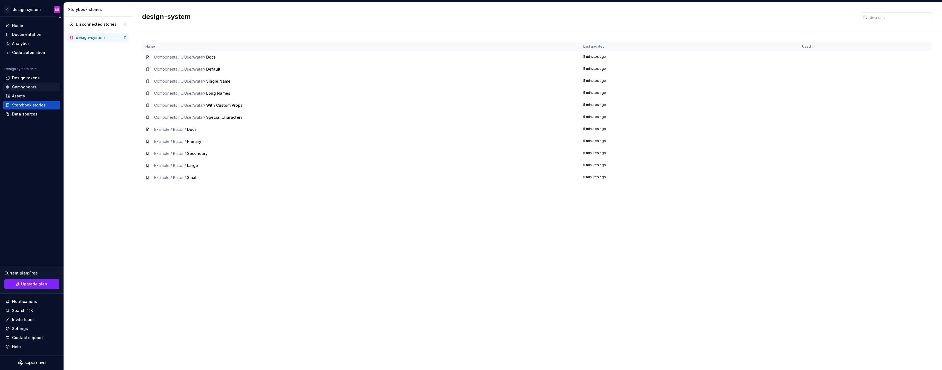
click at [22, 88] on div "Components" at bounding box center [24, 86] width 24 height 5
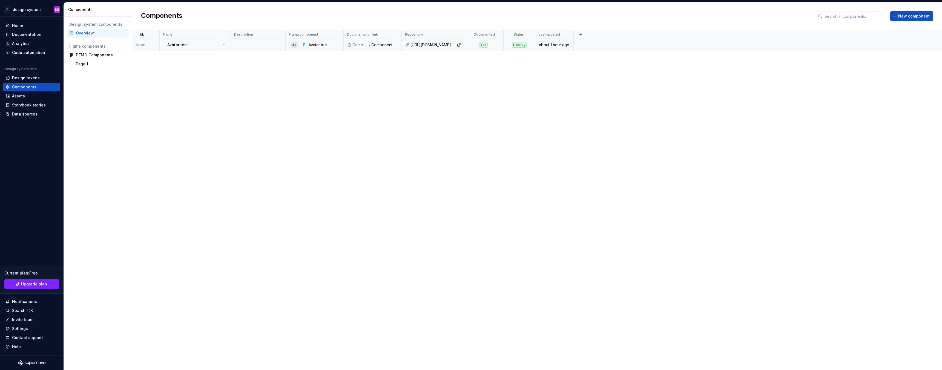
click at [431, 47] on div "[URL][DOMAIN_NAME]" at bounding box center [436, 44] width 52 height 5
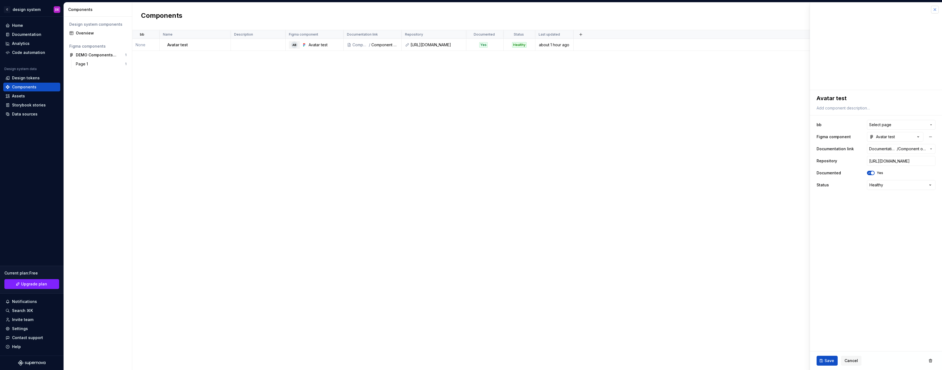
click at [934, 9] on button "button" at bounding box center [935, 10] width 8 height 8
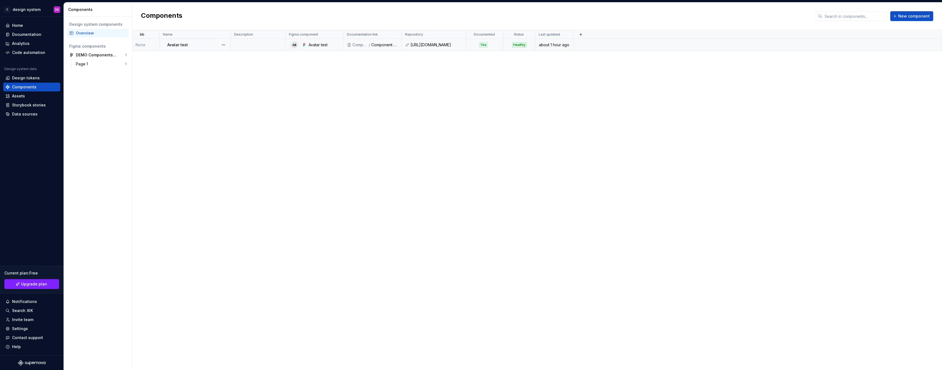
click at [924, 46] on td at bounding box center [757, 45] width 368 height 12
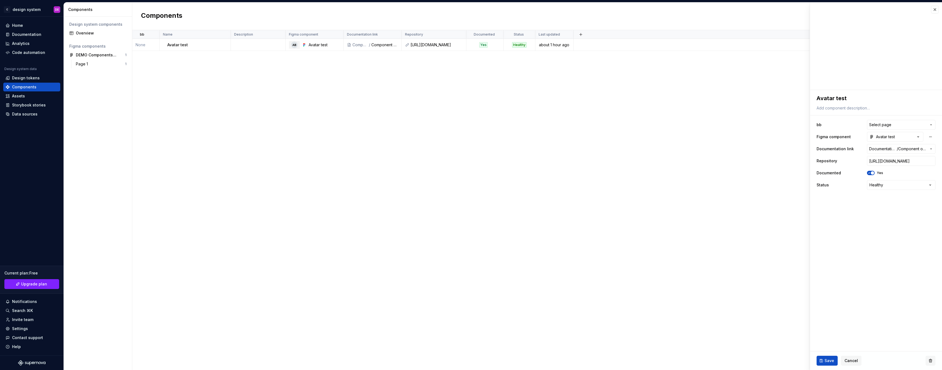
click at [931, 362] on button "button" at bounding box center [930, 361] width 10 height 10
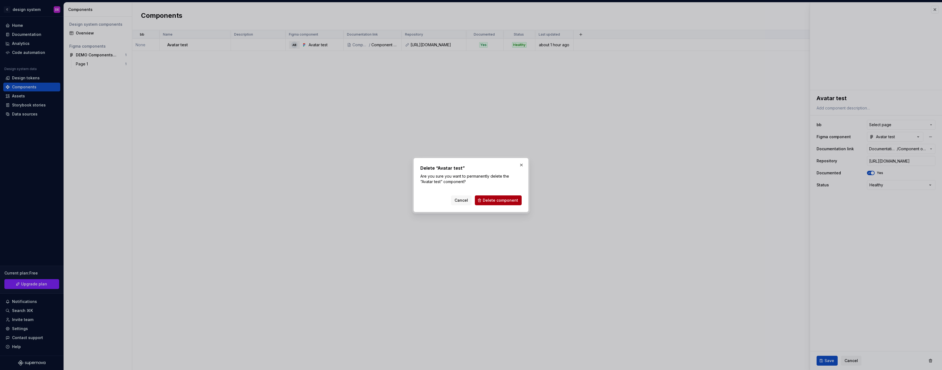
click at [518, 199] on button "Delete component" at bounding box center [498, 200] width 47 height 10
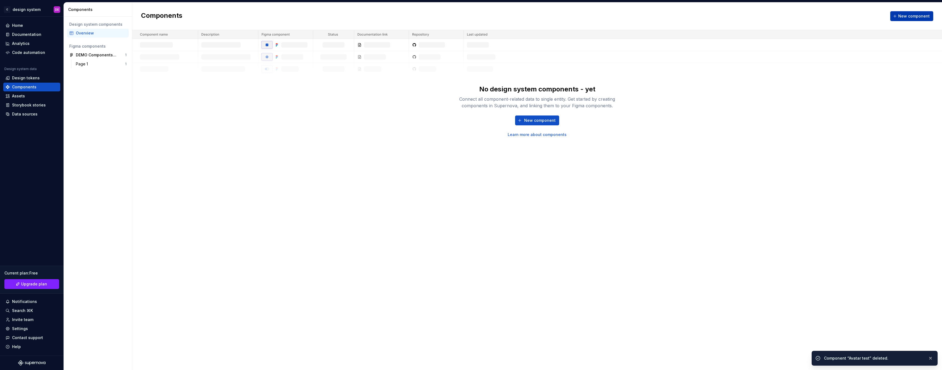
click at [901, 18] on span "New component" at bounding box center [913, 15] width 31 height 5
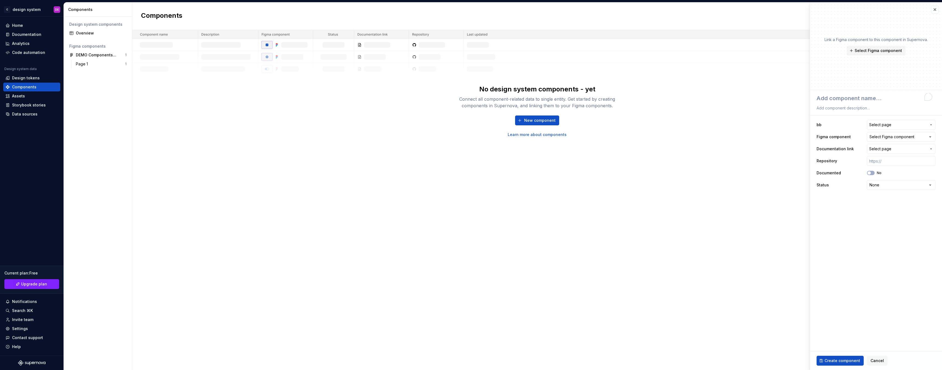
click at [403, 54] on img at bounding box center [536, 52] width 809 height 45
click at [935, 10] on button "button" at bounding box center [935, 10] width 8 height 8
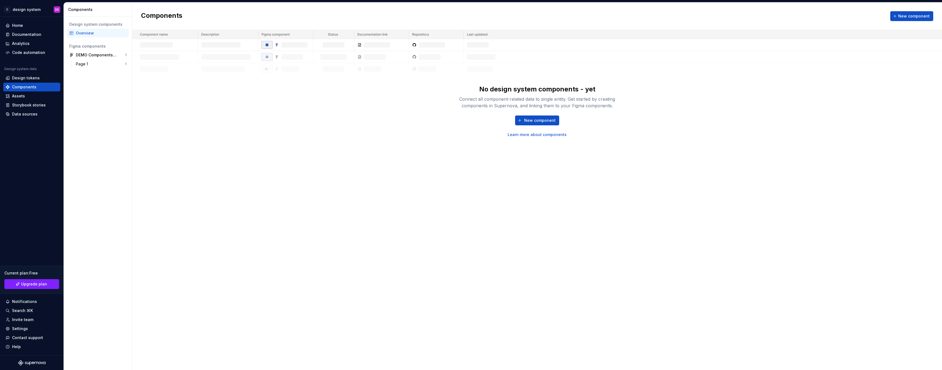
click at [640, 106] on div "No design system components - yet Connect all component-related data to single …" at bounding box center [536, 83] width 809 height 107
click at [896, 15] on button "New component" at bounding box center [911, 16] width 43 height 10
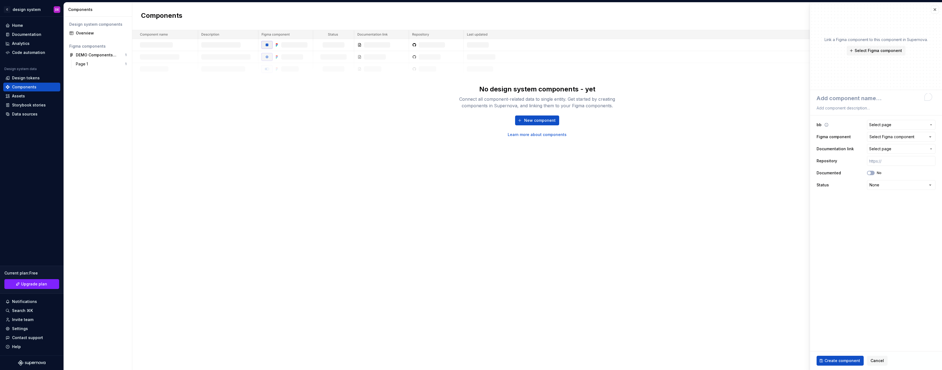
click at [881, 123] on span "Select page" at bounding box center [880, 124] width 22 height 5
click at [879, 117] on html "**********" at bounding box center [471, 185] width 942 height 370
click at [888, 137] on div "Select Figma component" at bounding box center [891, 136] width 45 height 5
click at [843, 181] on img at bounding box center [842, 178] width 28 height 28
click at [886, 149] on span "Select page" at bounding box center [880, 148] width 22 height 5
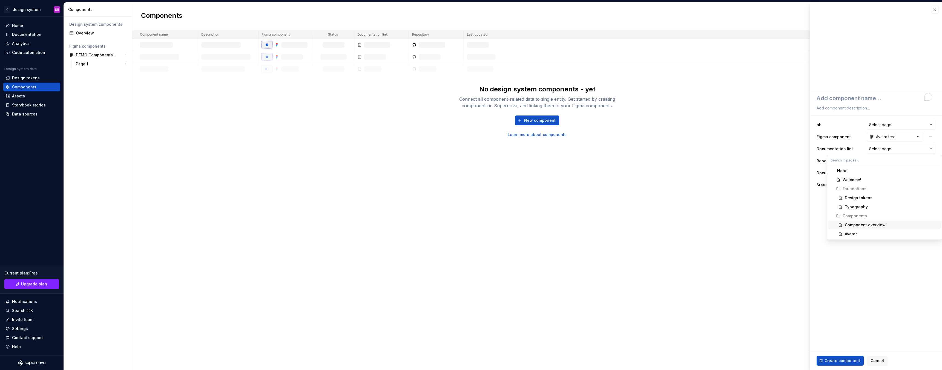
click at [859, 225] on div "Component overview" at bounding box center [864, 224] width 41 height 5
click at [895, 145] on button "Documentation Root / / Component overview" at bounding box center [901, 149] width 68 height 10
click at [851, 235] on div "Avatar" at bounding box center [850, 233] width 12 height 5
click at [888, 158] on input "text" at bounding box center [901, 161] width 68 height 10
click at [888, 162] on input "text" at bounding box center [901, 161] width 68 height 10
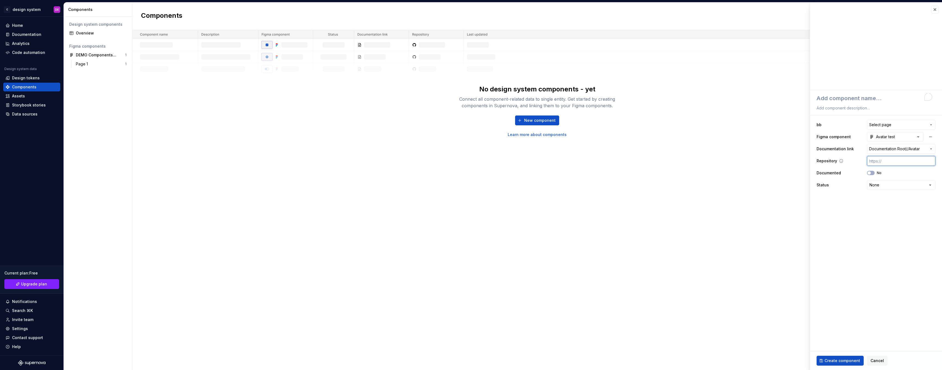
click at [888, 162] on input "text" at bounding box center [901, 161] width 68 height 10
click at [870, 173] on span "button" at bounding box center [868, 172] width 3 height 3
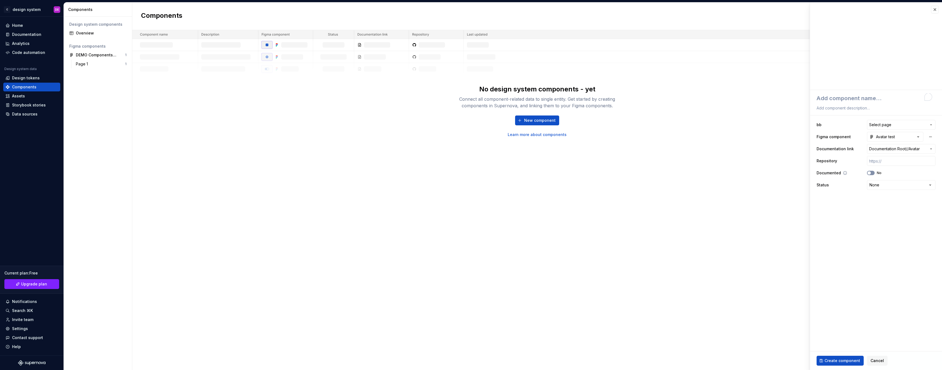
type textarea "*"
click at [880, 188] on html "**********" at bounding box center [471, 185] width 942 height 370
select select "**********"
click at [899, 120] on button "Select page" at bounding box center [901, 125] width 68 height 10
click at [899, 120] on html "**********" at bounding box center [471, 185] width 942 height 370
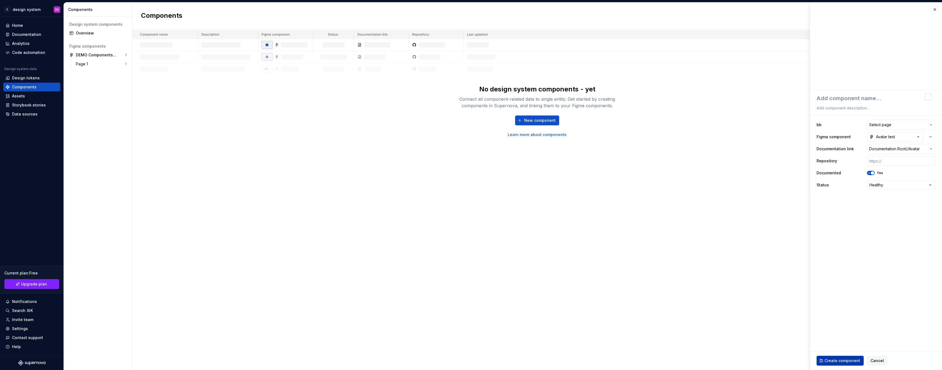
click at [850, 360] on span "Create component" at bounding box center [842, 360] width 36 height 5
type textarea "*"
type textarea "e"
type textarea "*"
type textarea "ee"
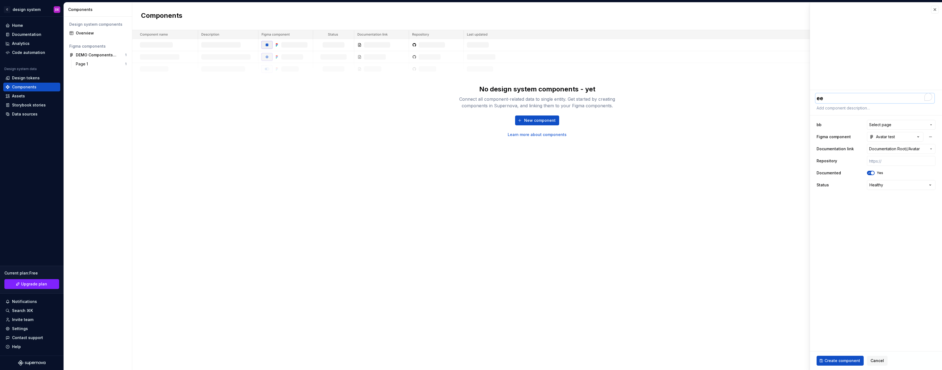
type textarea "*"
type textarea "eee"
click at [850, 362] on span "Create component" at bounding box center [842, 360] width 36 height 5
type textarea "*"
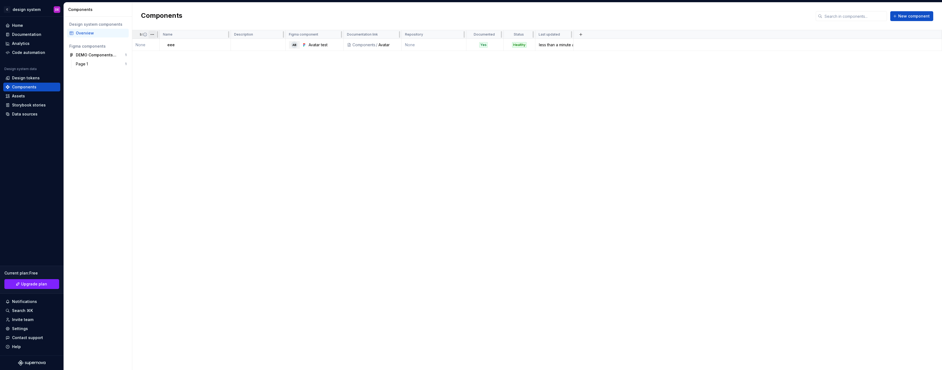
click at [152, 34] on html "C design system DE Home Documentation Analytics Code automation Design system d…" at bounding box center [471, 185] width 942 height 370
click at [178, 94] on div "Delete property" at bounding box center [176, 93] width 36 height 5
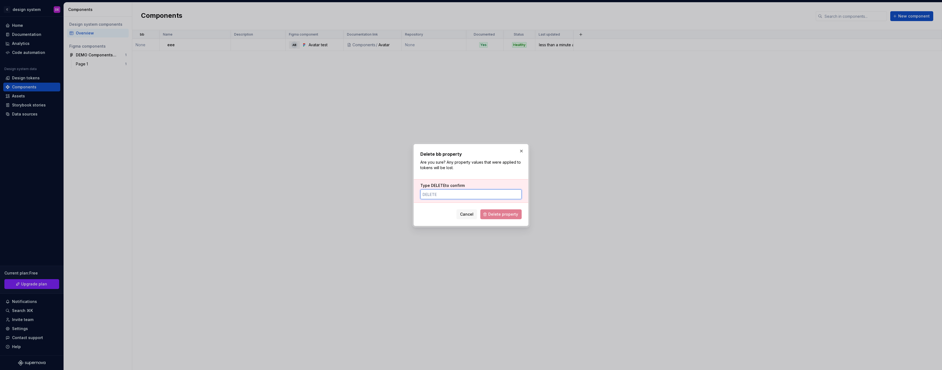
click at [478, 193] on input "Type DELETE to confirm" at bounding box center [470, 194] width 101 height 10
type input "DELETE"
click at [500, 214] on span "Delete property" at bounding box center [503, 214] width 30 height 5
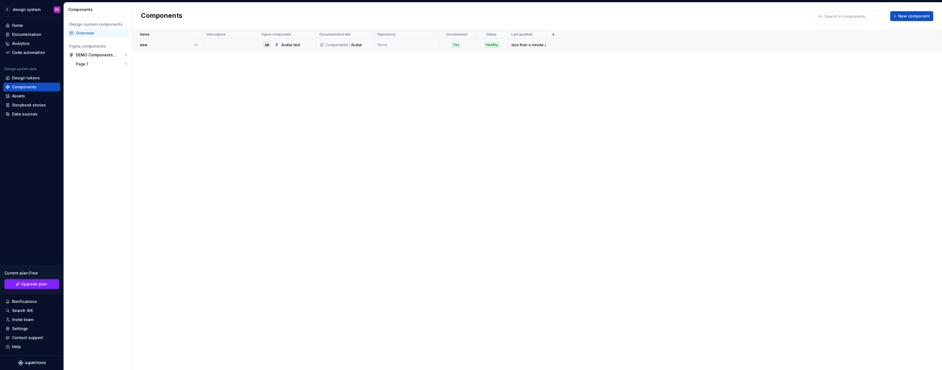
click at [387, 44] on td "None" at bounding box center [406, 45] width 65 height 12
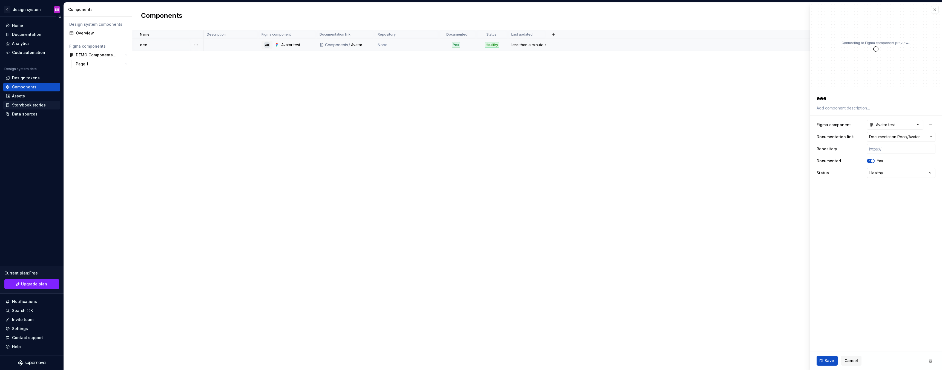
click at [24, 104] on div "Storybook stories" at bounding box center [29, 104] width 34 height 5
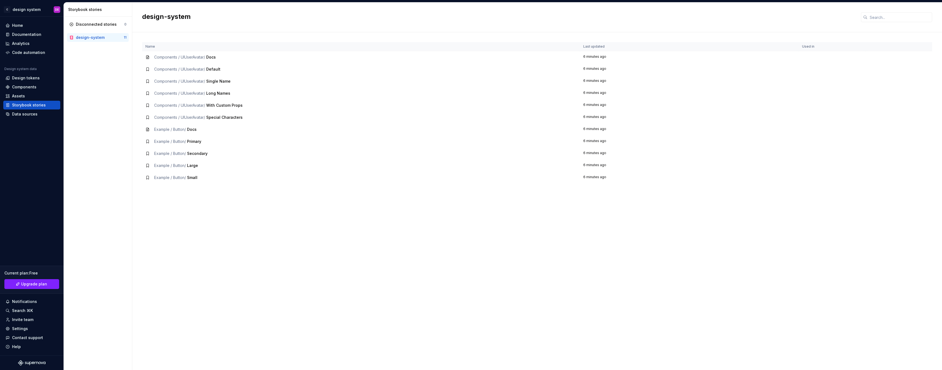
click at [167, 60] on td "Components / UIUserAvatar / Docs" at bounding box center [361, 57] width 438 height 12
click at [165, 54] on div "Components / UIUserAvatar / Docs" at bounding box center [185, 56] width 62 height 5
click at [86, 39] on div "design-system" at bounding box center [90, 37] width 29 height 5
click at [20, 86] on div "Components" at bounding box center [24, 86] width 24 height 5
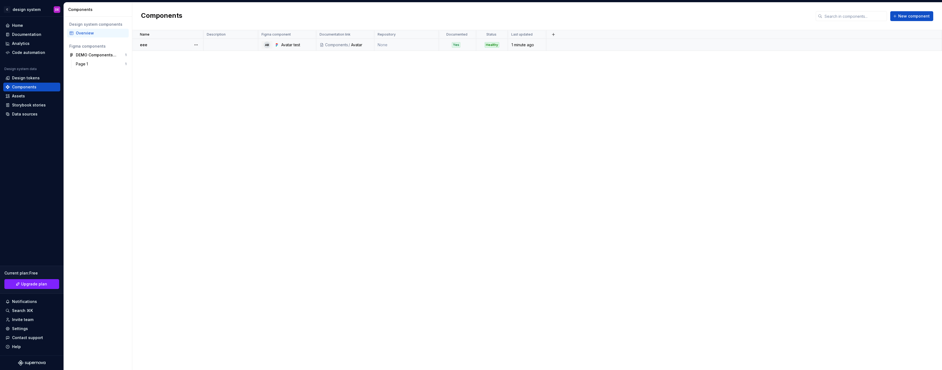
click at [385, 42] on td "None" at bounding box center [406, 45] width 65 height 12
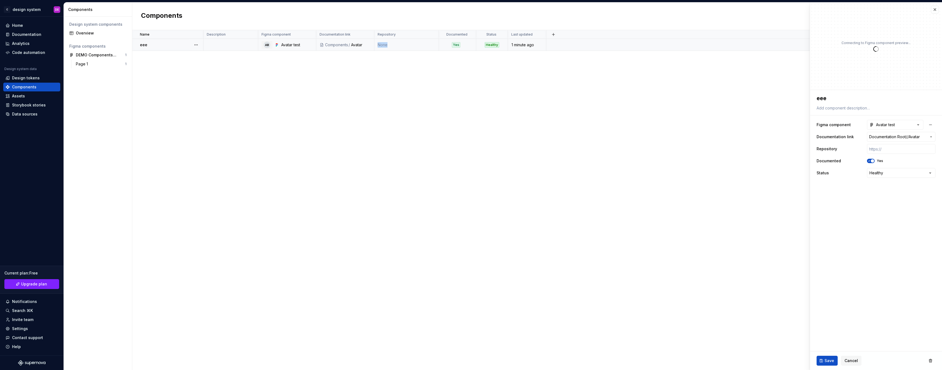
click at [385, 42] on td "None" at bounding box center [406, 45] width 65 height 12
click at [405, 34] on div "Repository" at bounding box center [406, 34] width 58 height 4
click at [929, 148] on input "text" at bounding box center [901, 149] width 68 height 10
click at [563, 135] on div "Name Description Figma component Documentation link Repository Documented Statu…" at bounding box center [536, 200] width 809 height 340
type textarea "*"
